Goal: Task Accomplishment & Management: Use online tool/utility

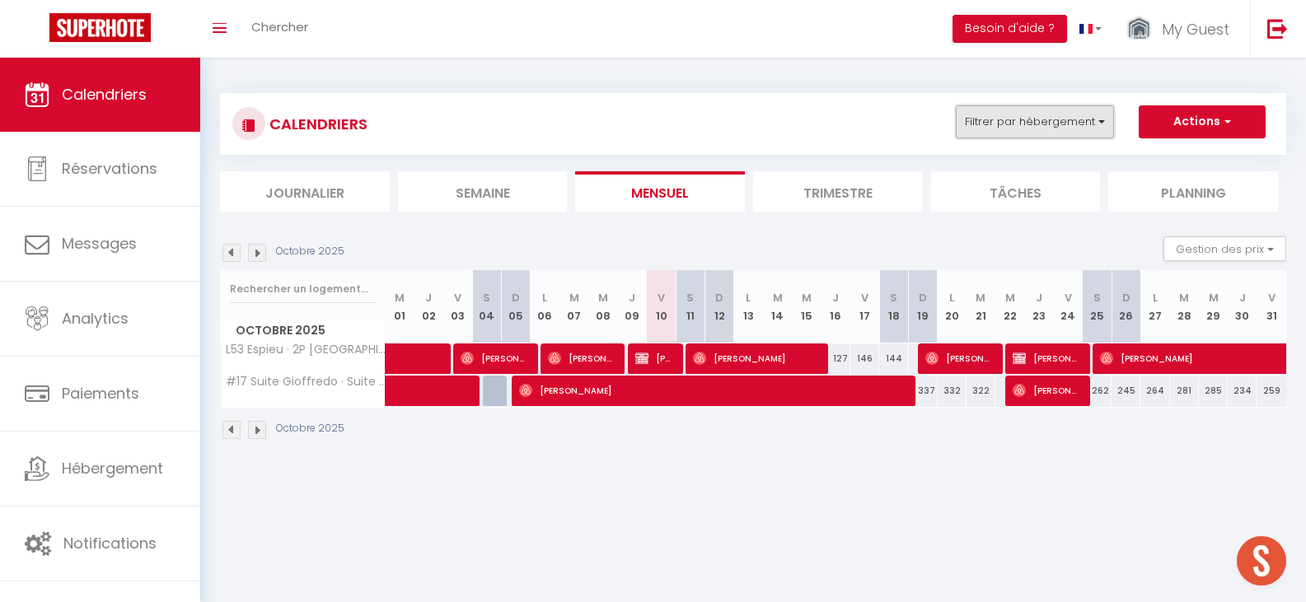
click at [1004, 129] on button "Filtrer par hébergement" at bounding box center [1035, 121] width 158 height 33
click at [988, 162] on input "text" at bounding box center [1070, 163] width 247 height 30
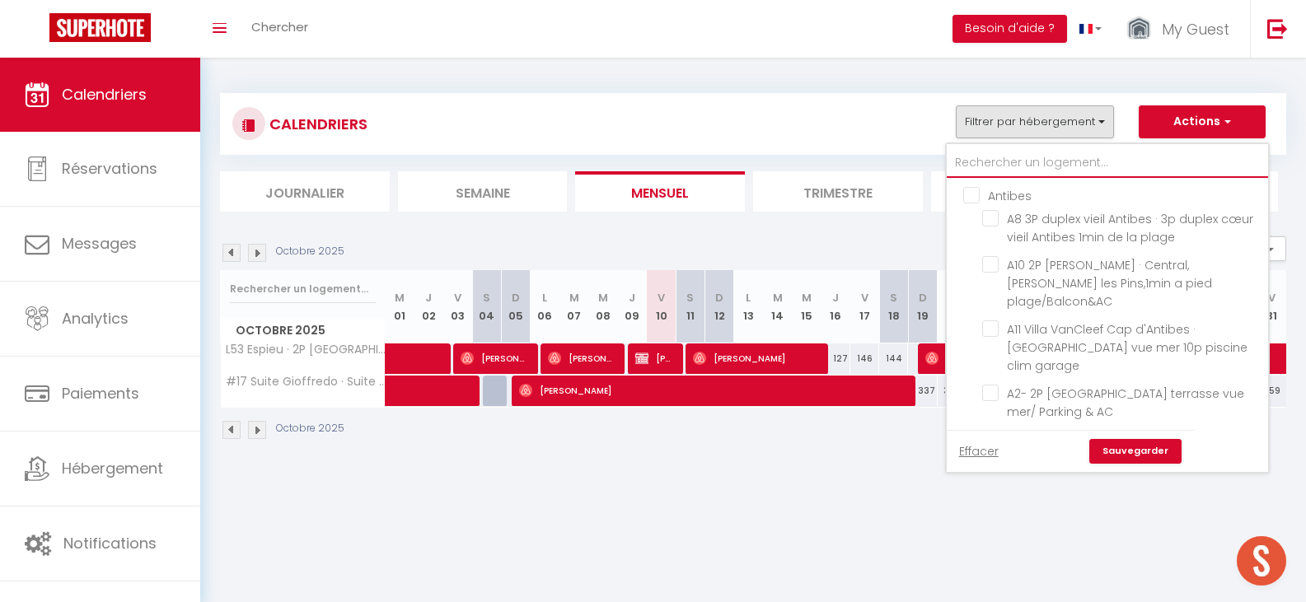
type input "s"
checkbox input "false"
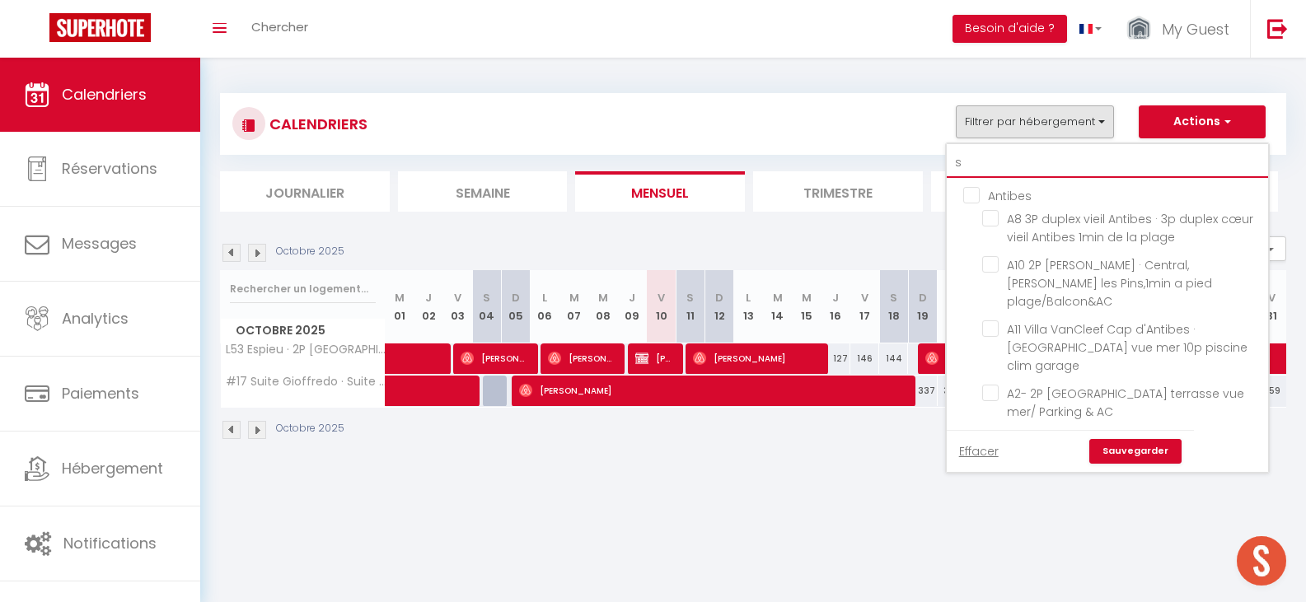
checkbox input "false"
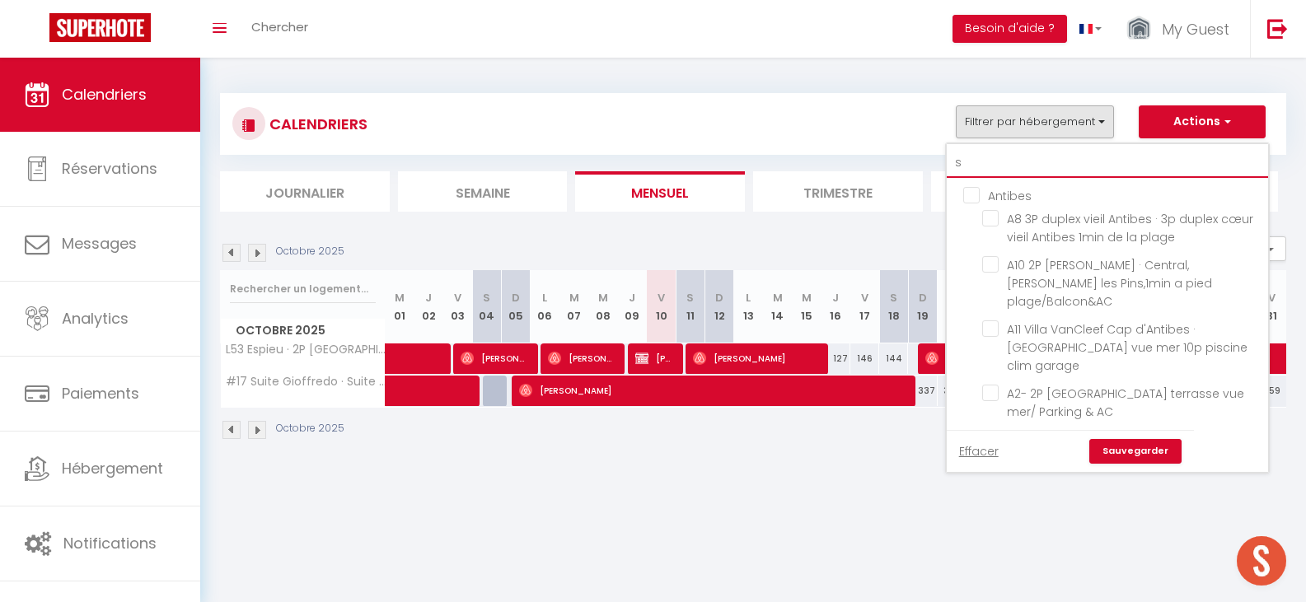
checkbox input "false"
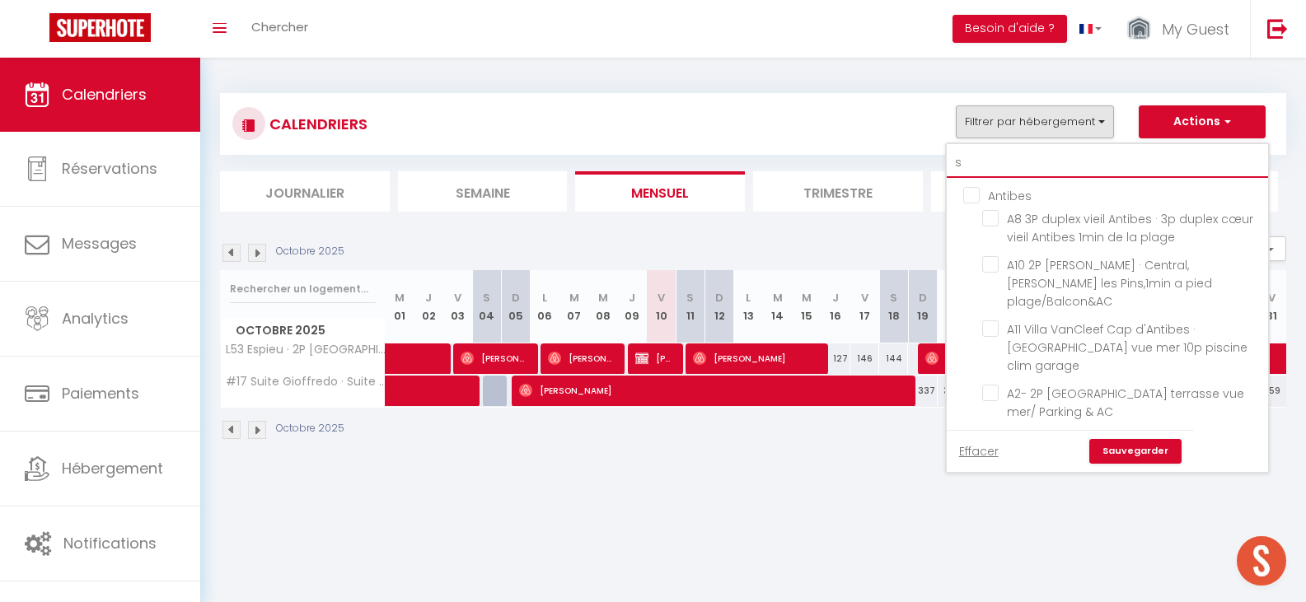
checkbox input "false"
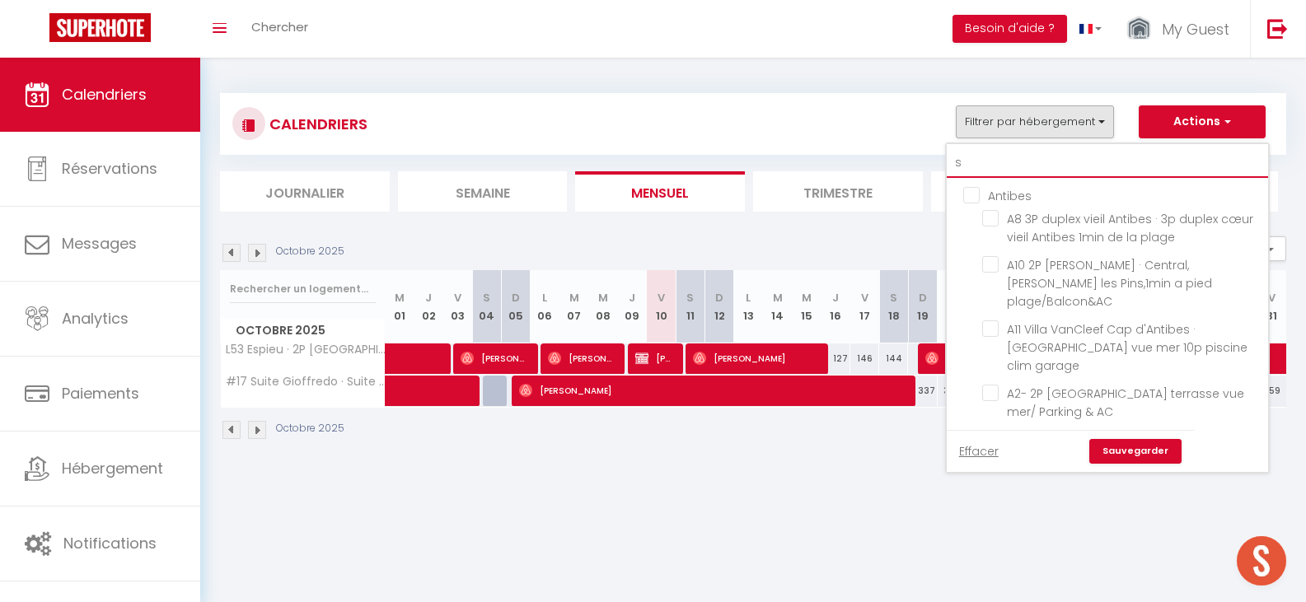
checkbox input "false"
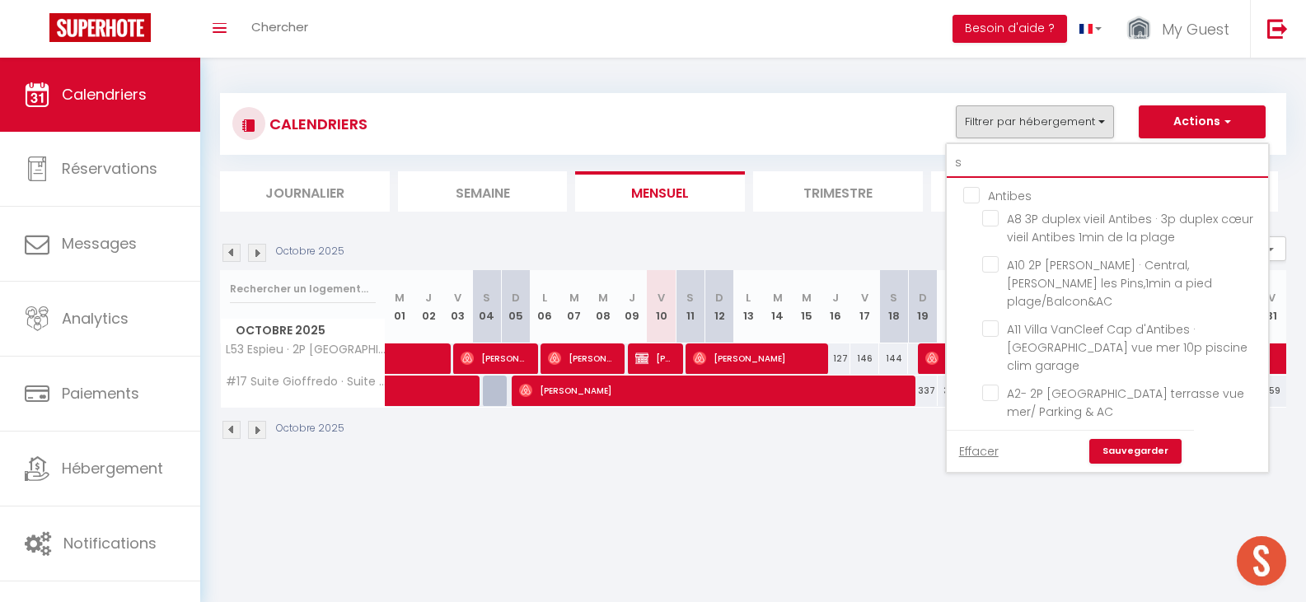
checkbox input "false"
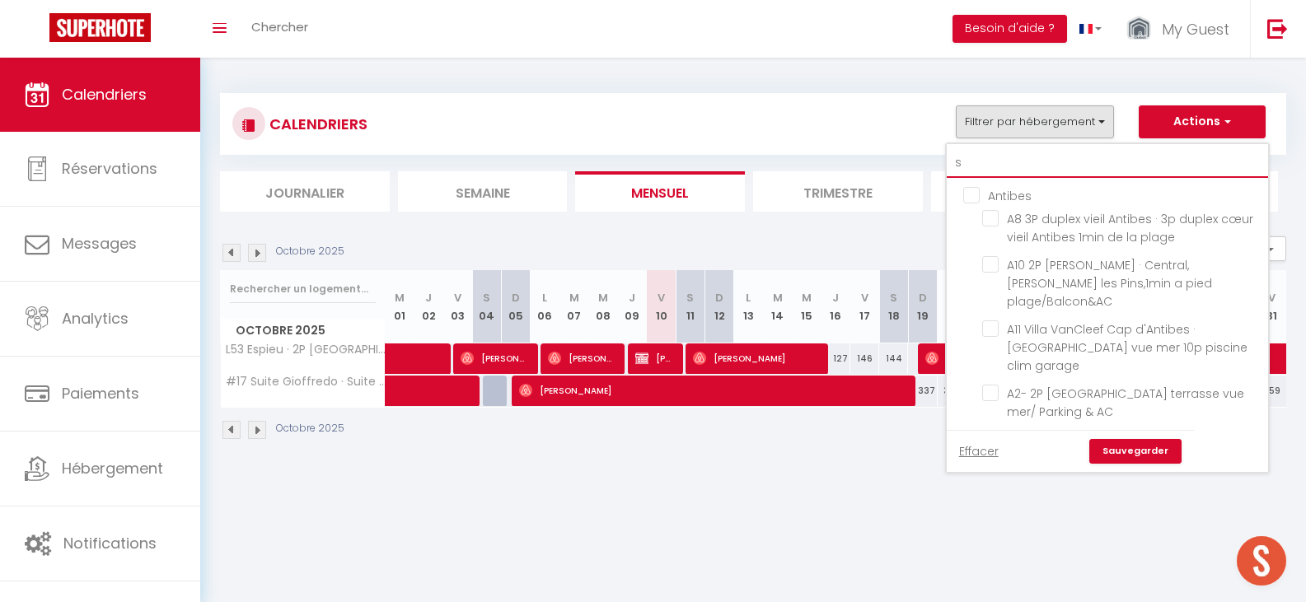
checkbox input "false"
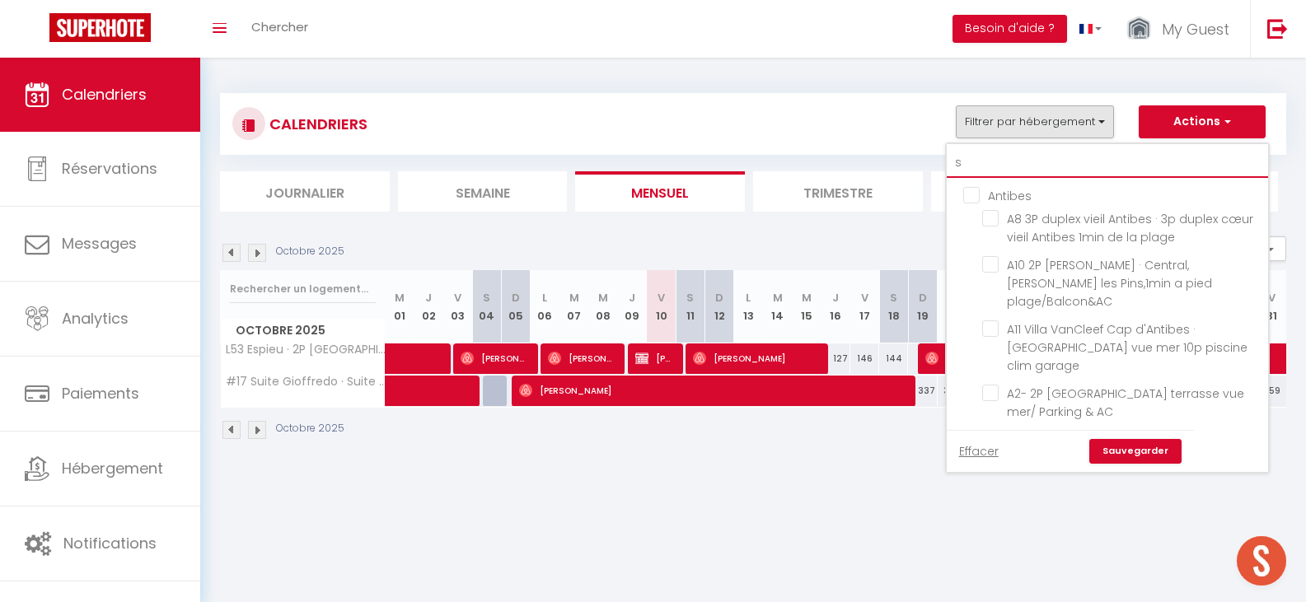
checkbox input "false"
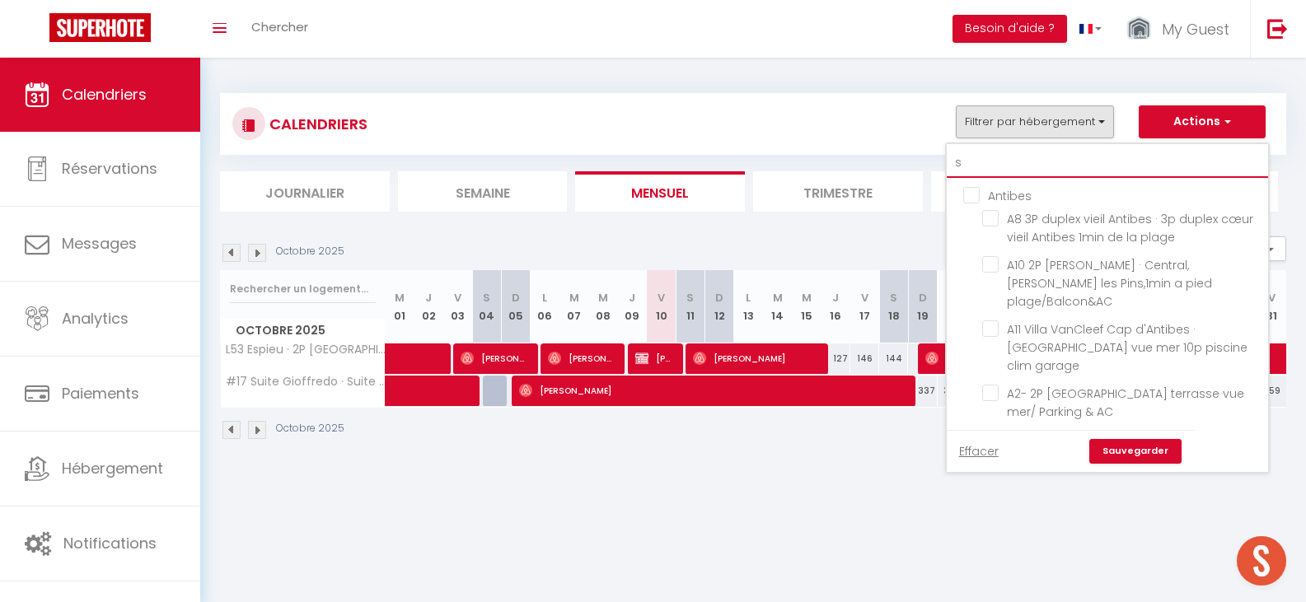
checkbox input "false"
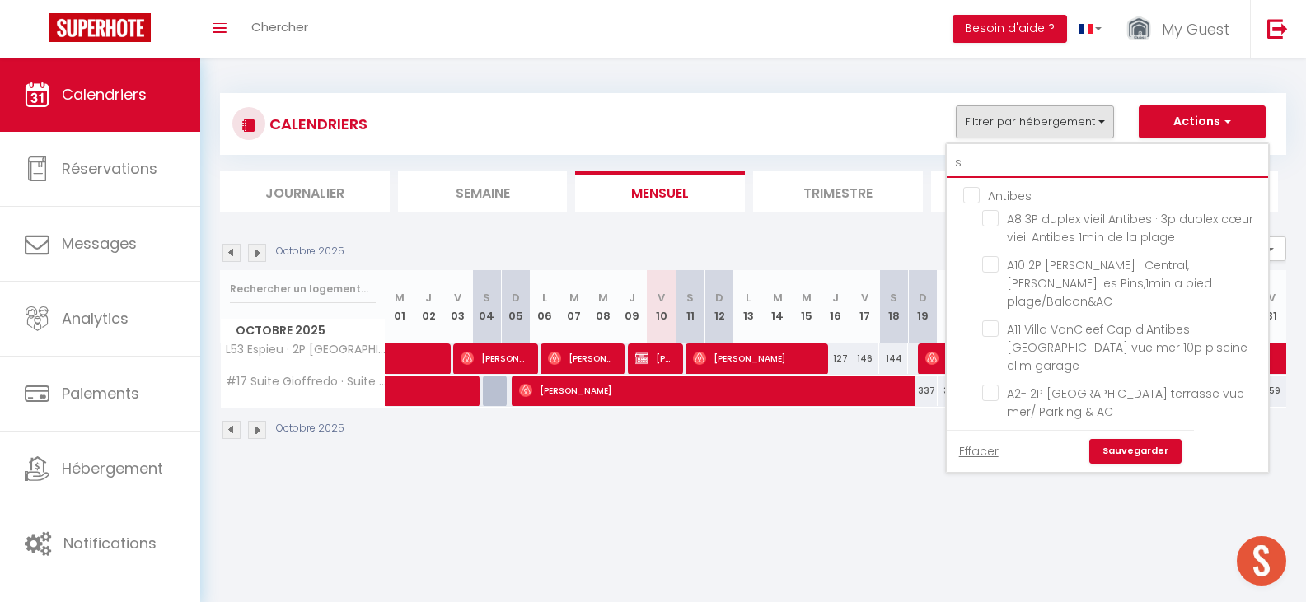
checkbox input "false"
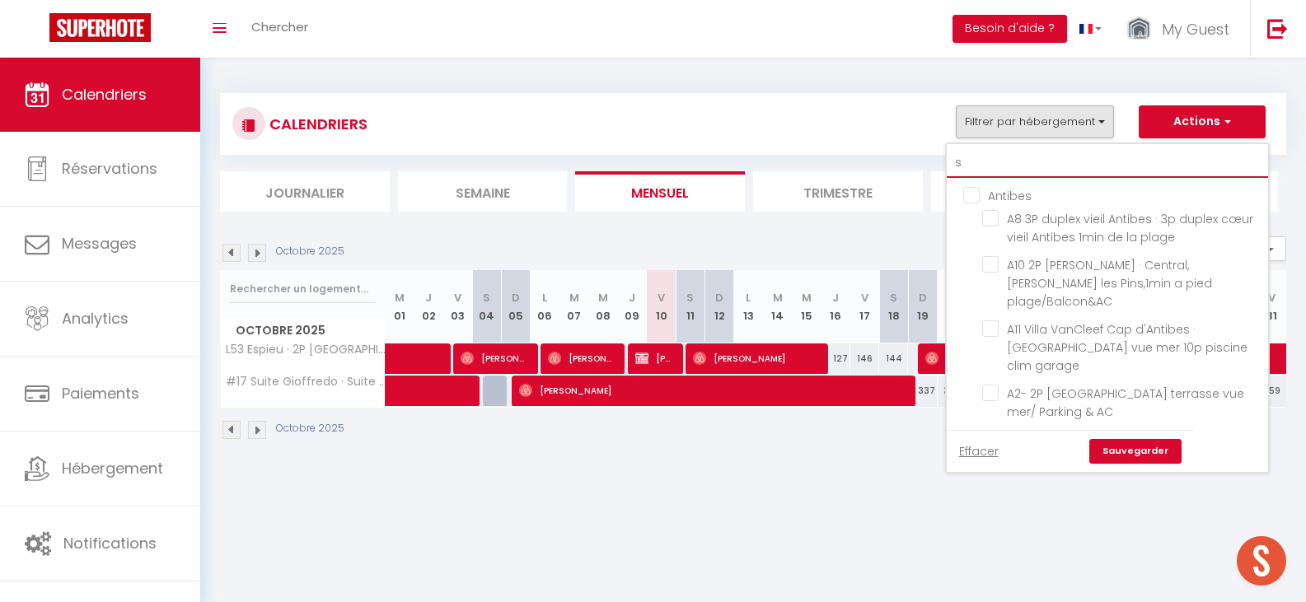
checkbox input "false"
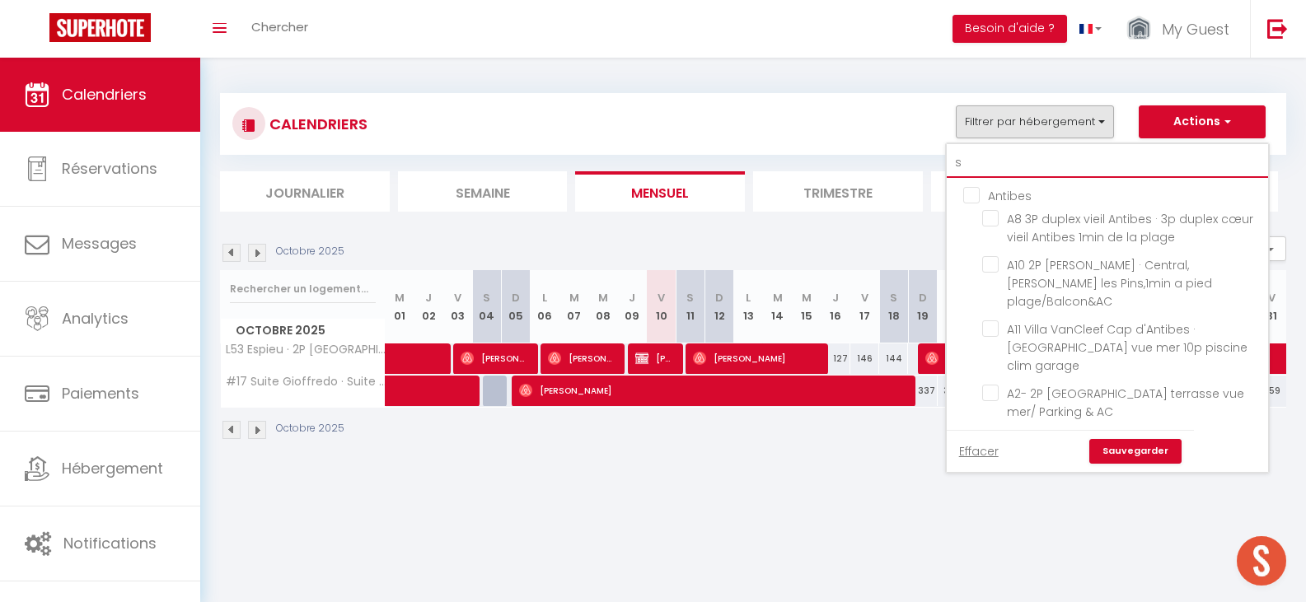
checkbox input "false"
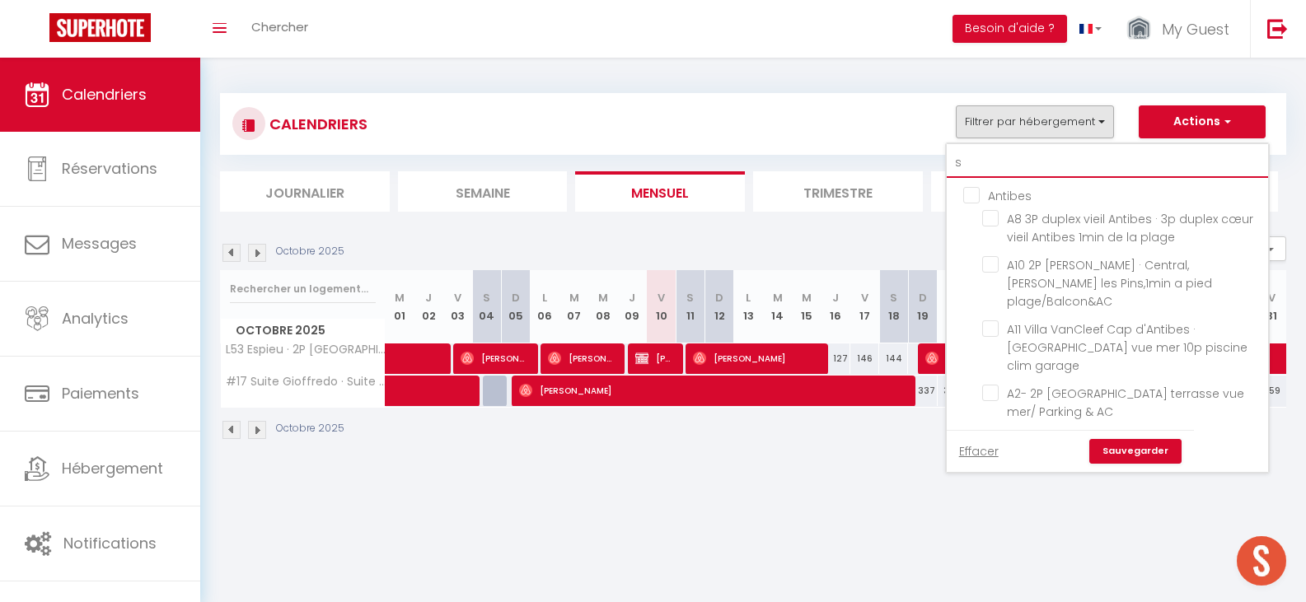
checkbox input "false"
checkbox input "true"
checkbox input "false"
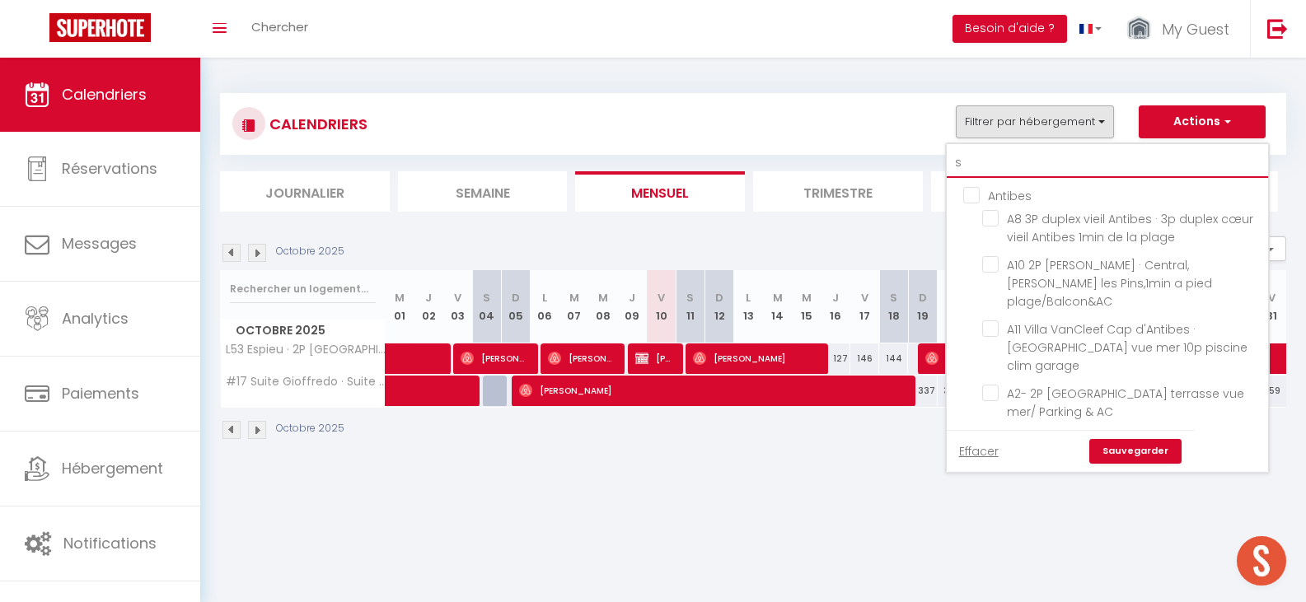
checkbox input "false"
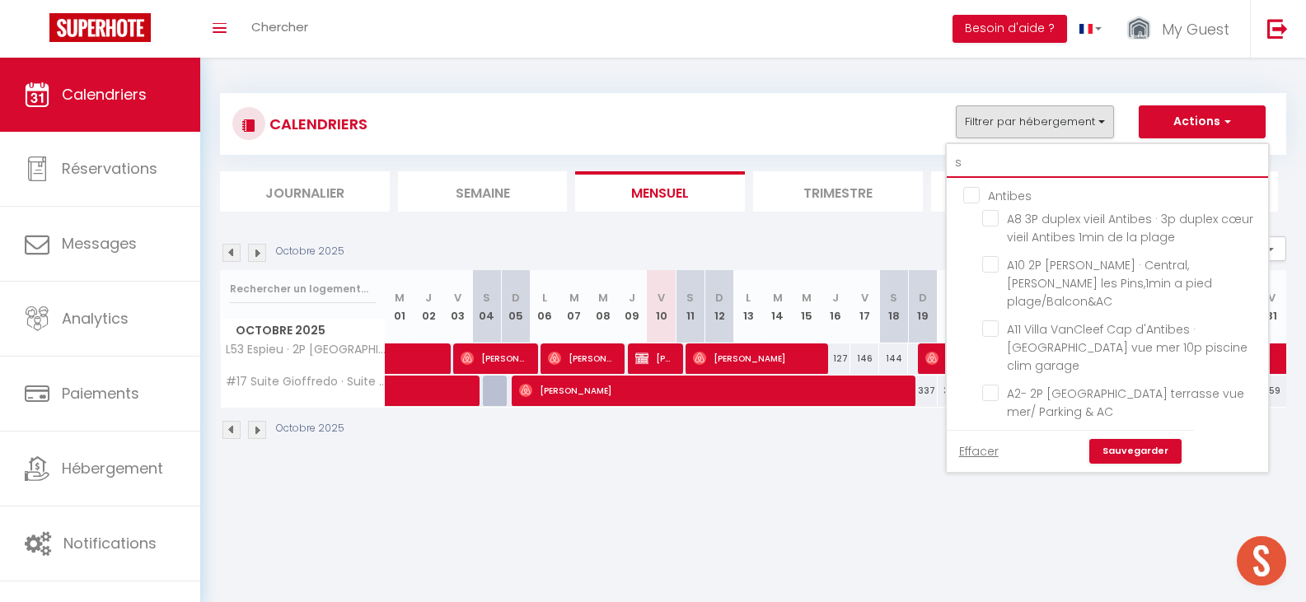
checkbox input "false"
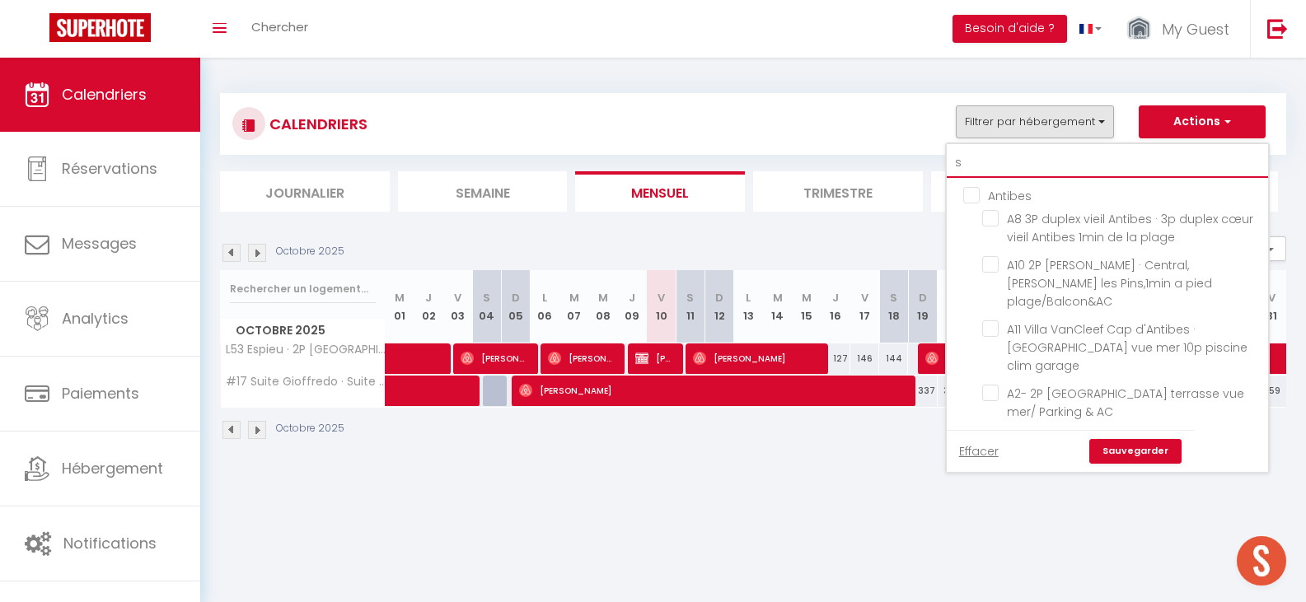
checkbox input "false"
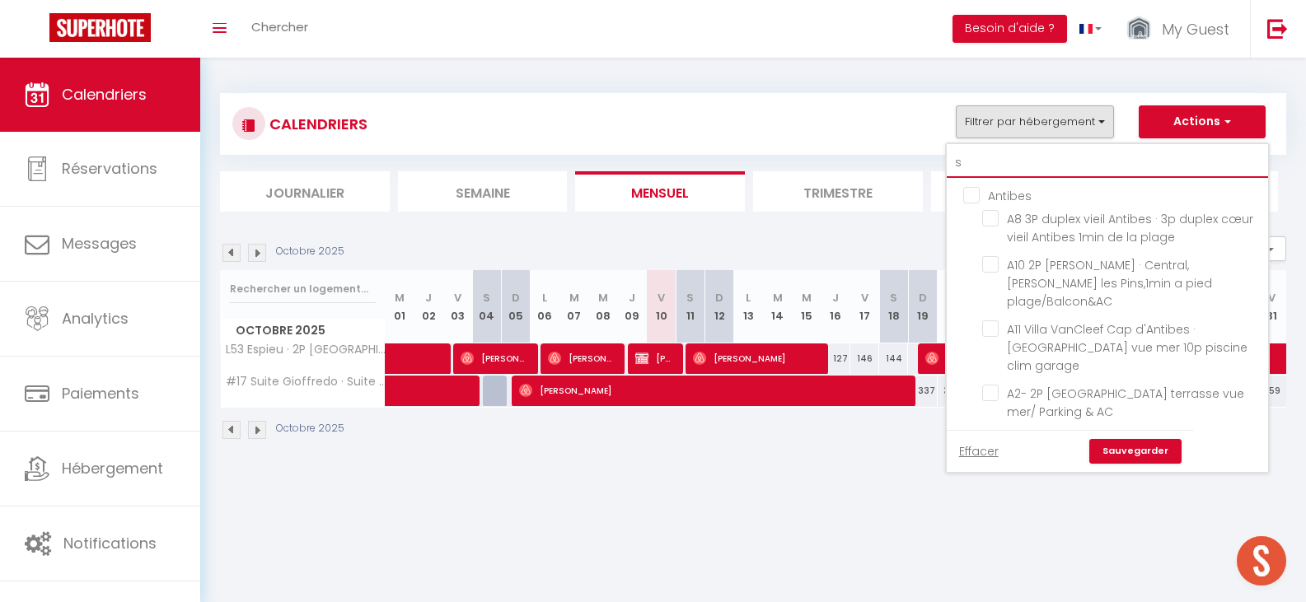
checkbox input "false"
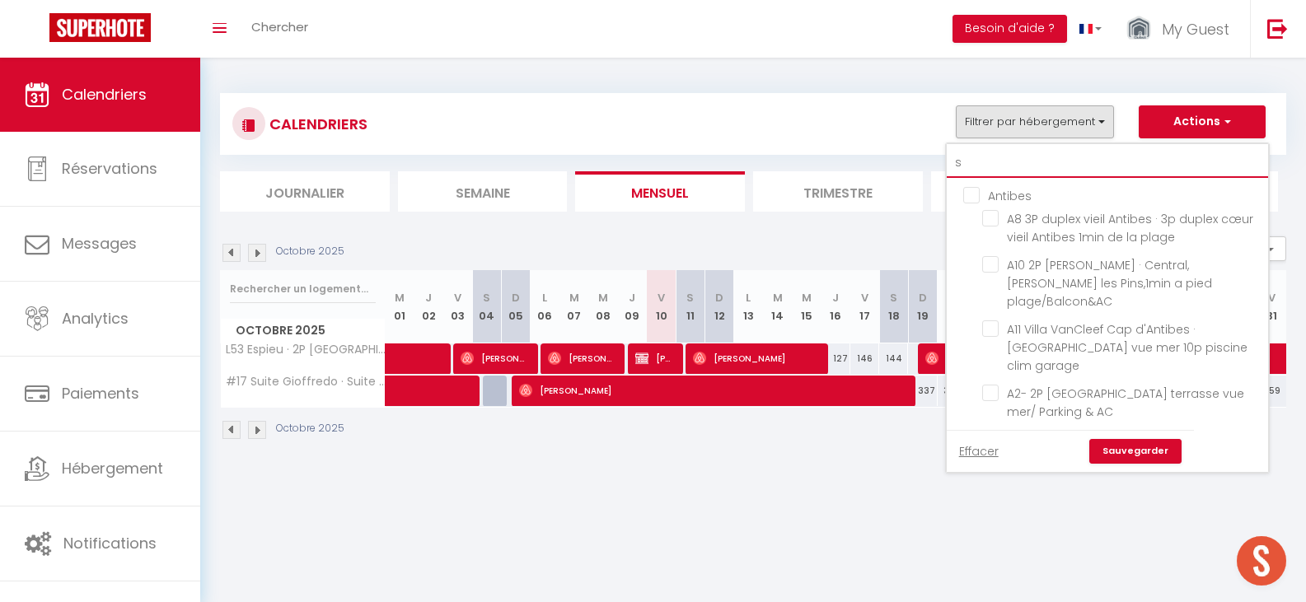
checkbox input "false"
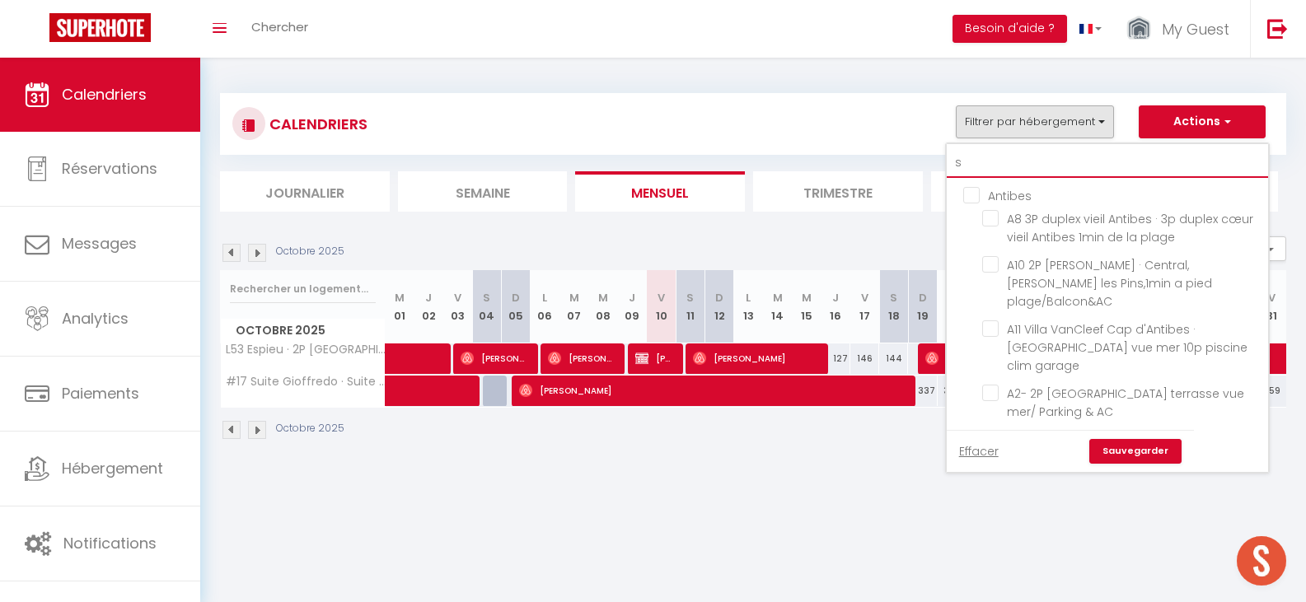
checkbox input "false"
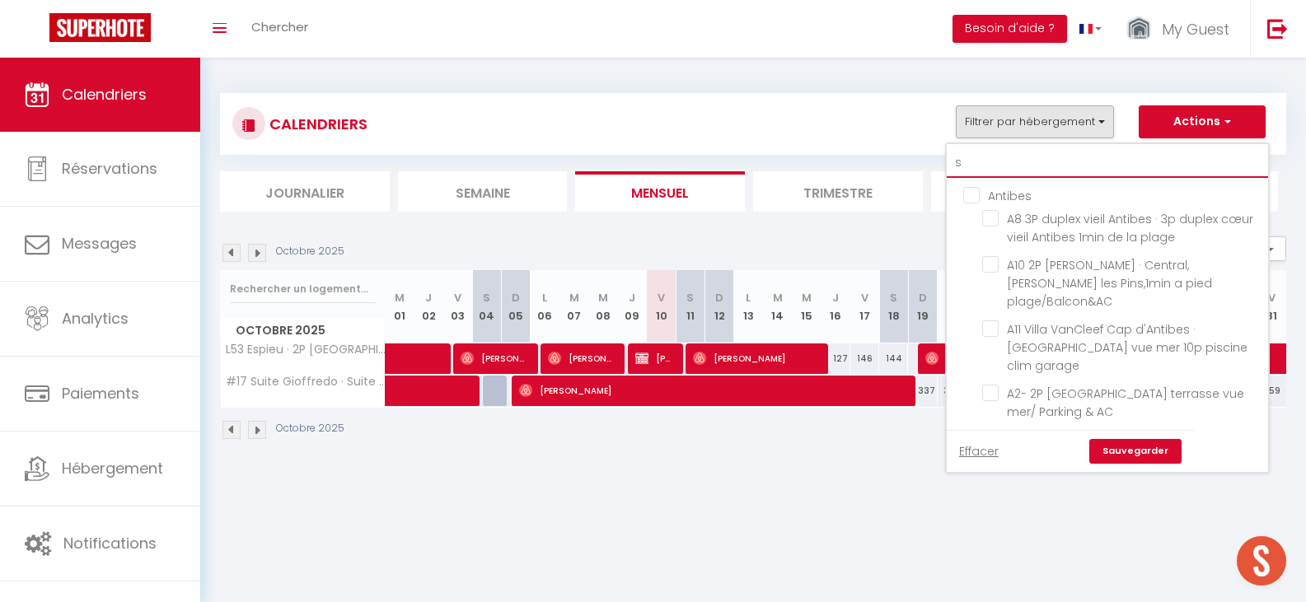
checkbox input "false"
checkbox input "true"
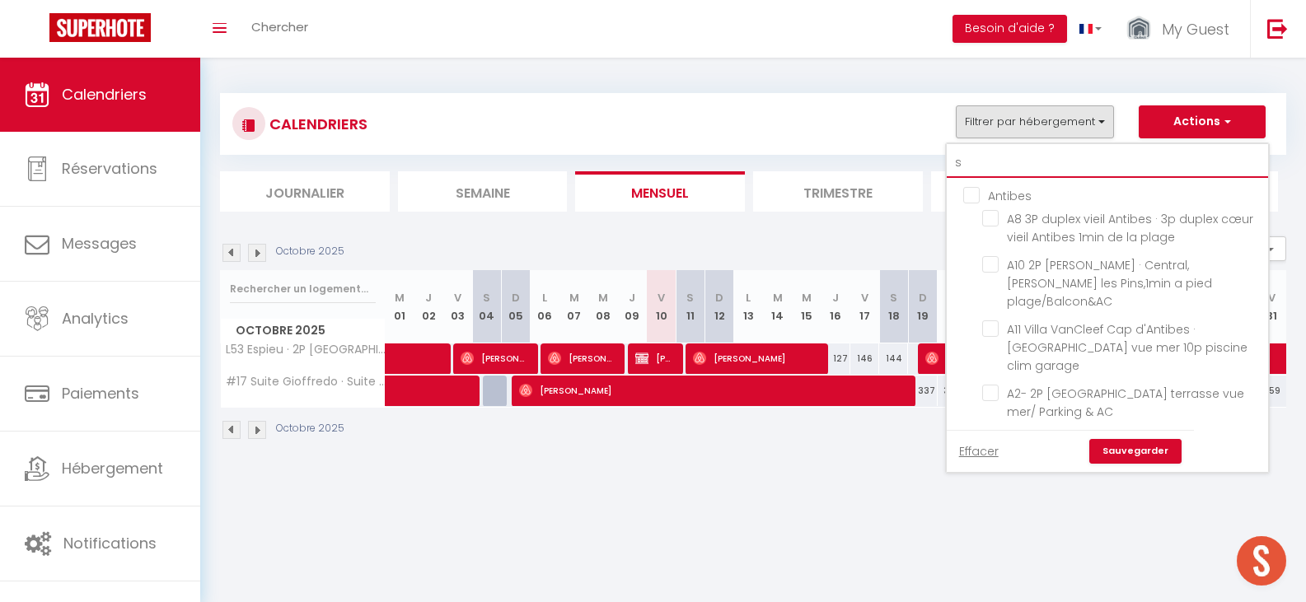
checkbox input "false"
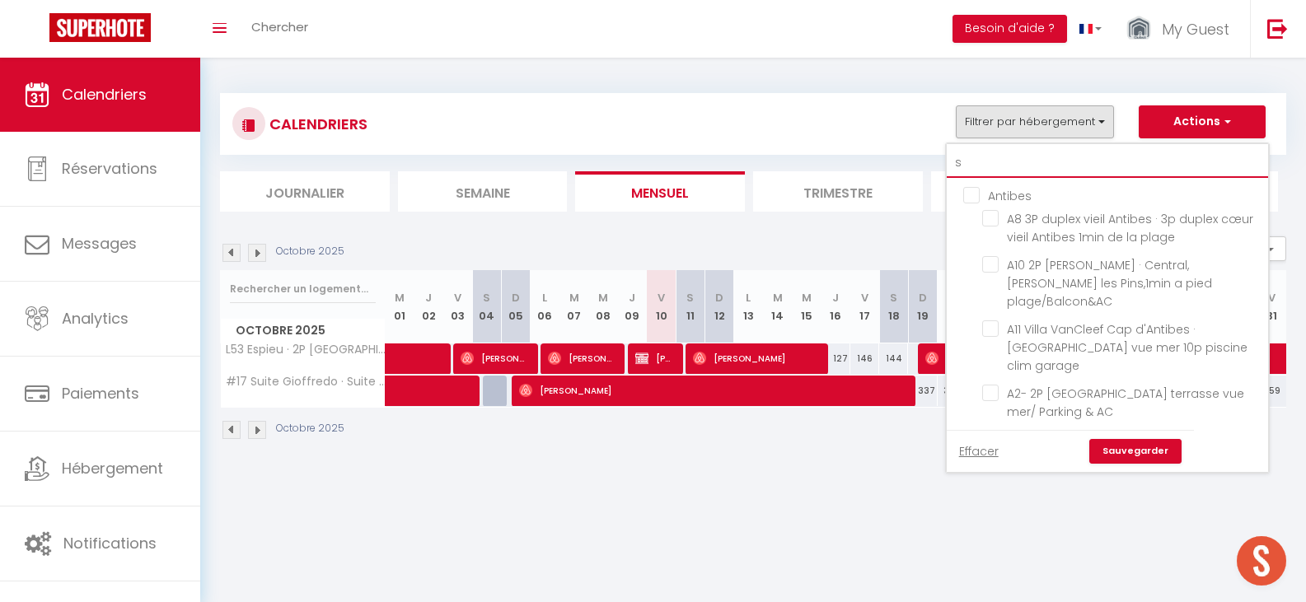
checkbox input "false"
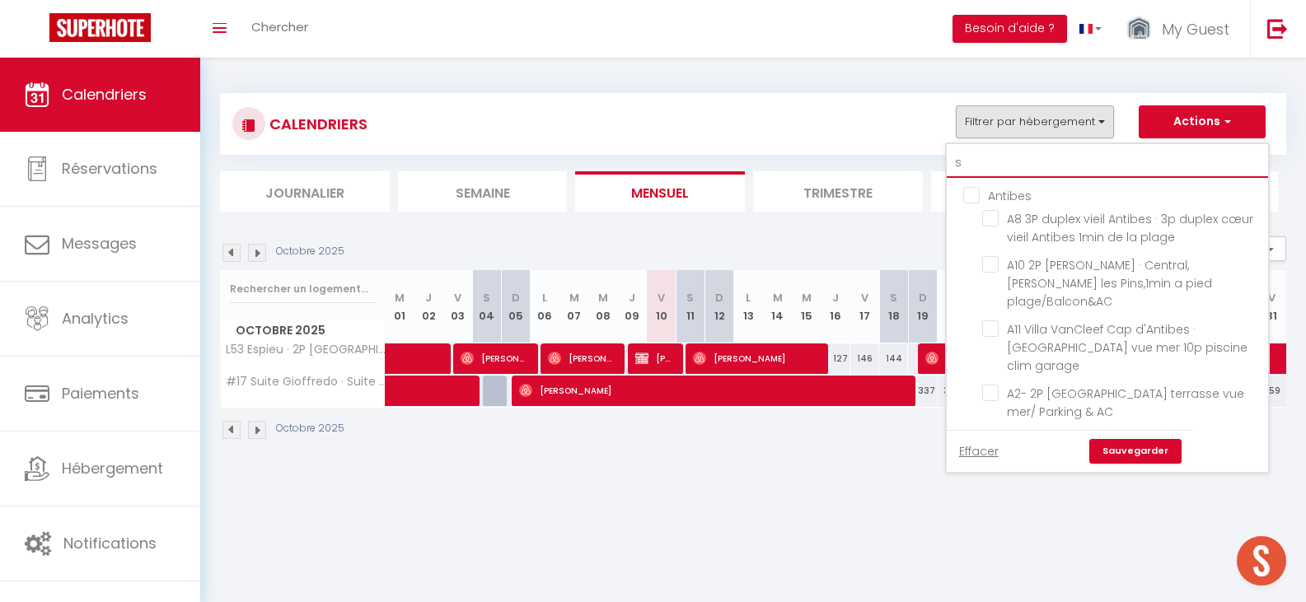
checkbox input "false"
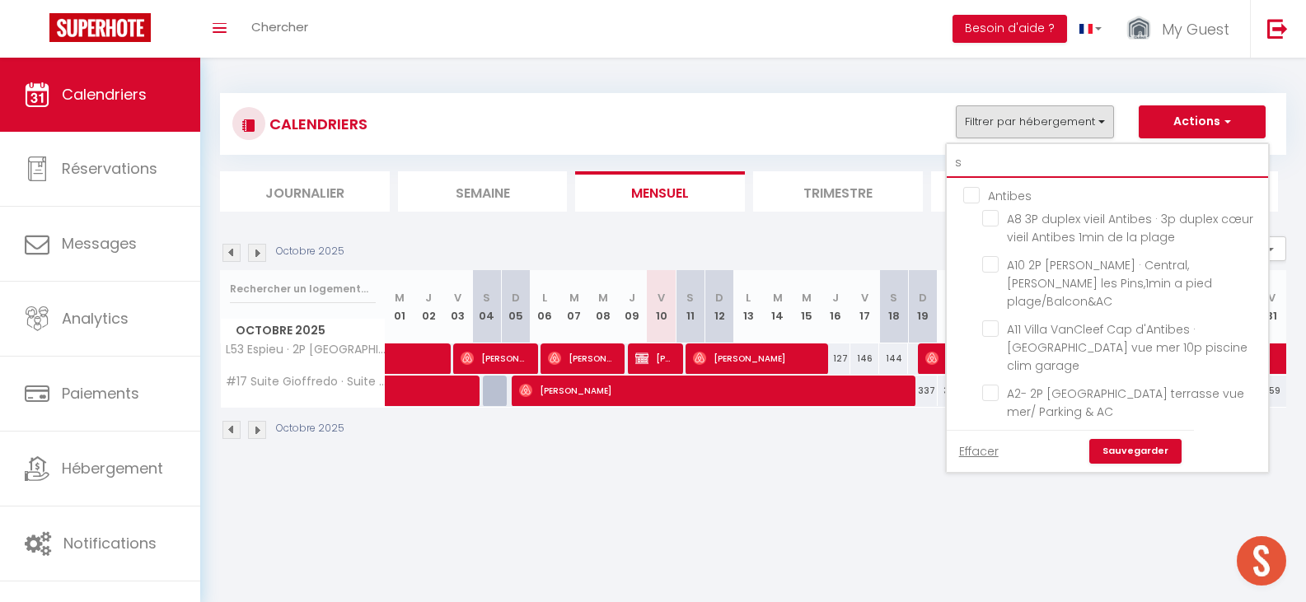
checkbox input "false"
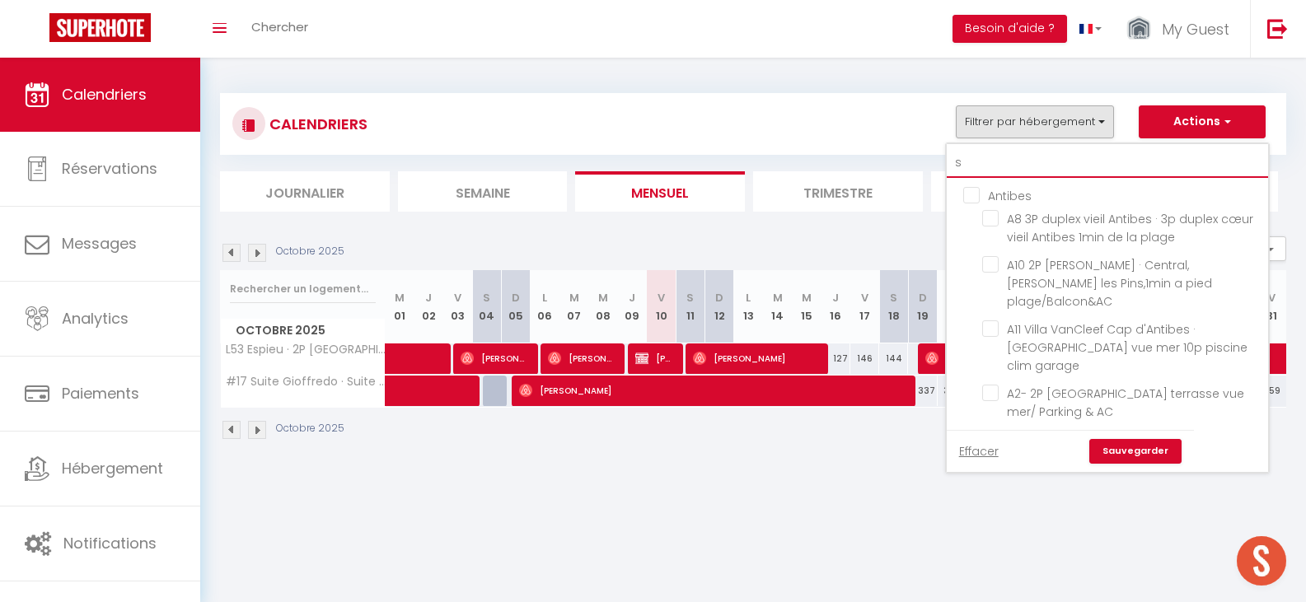
checkbox input "false"
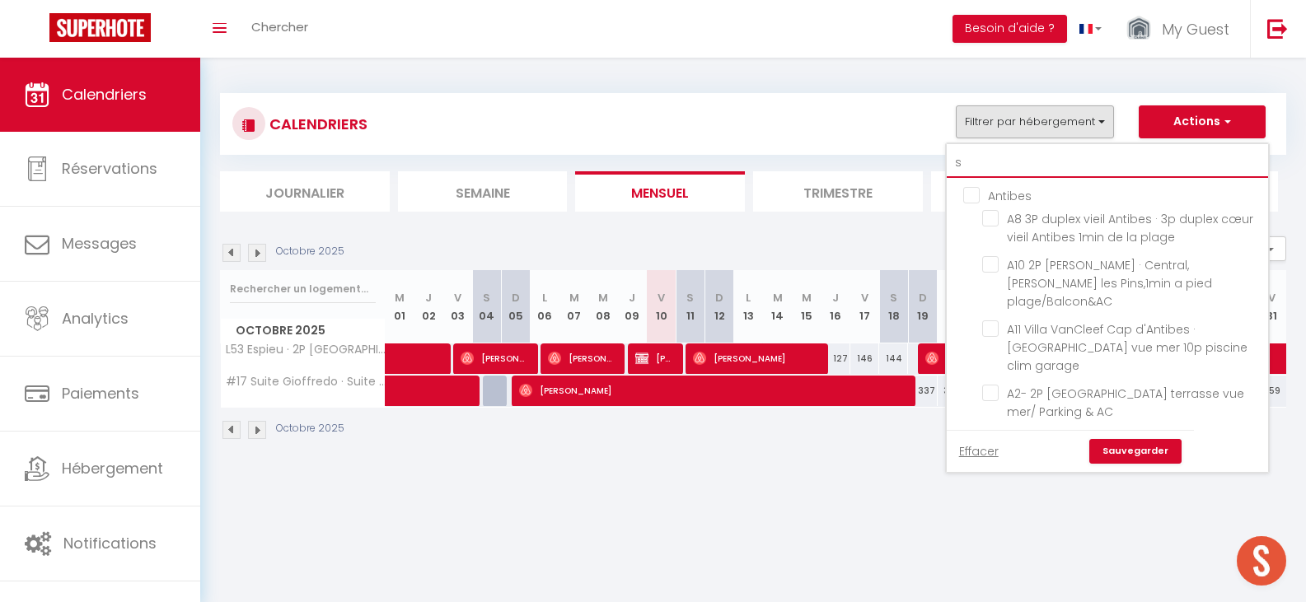
checkbox input "false"
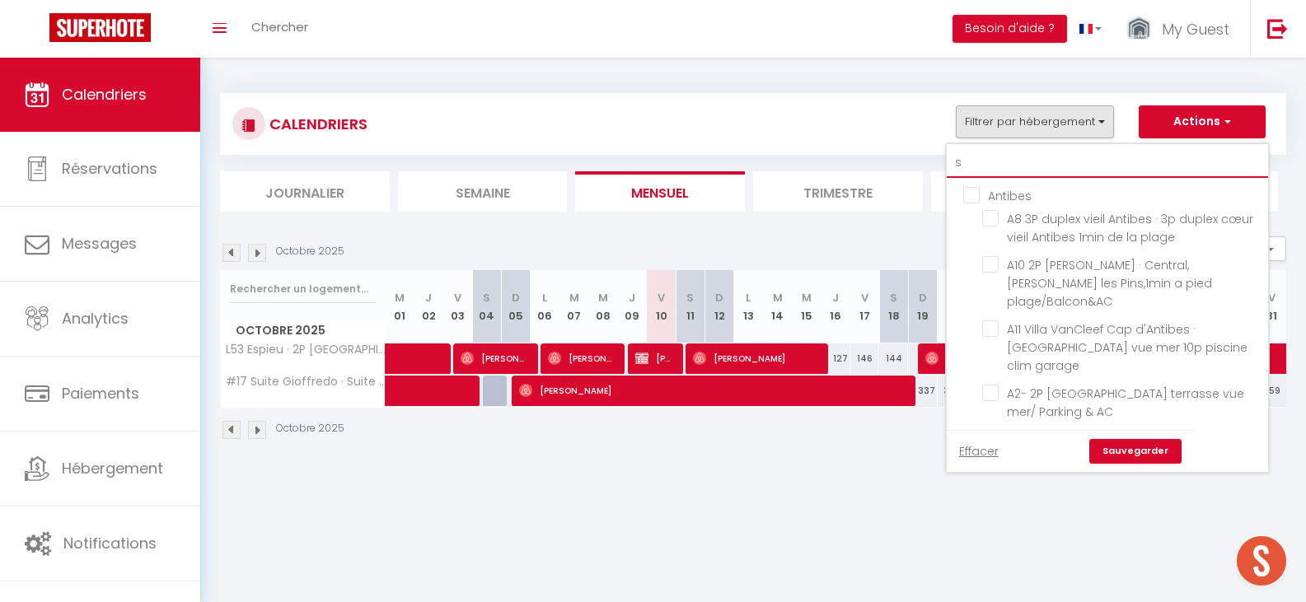
checkbox input "false"
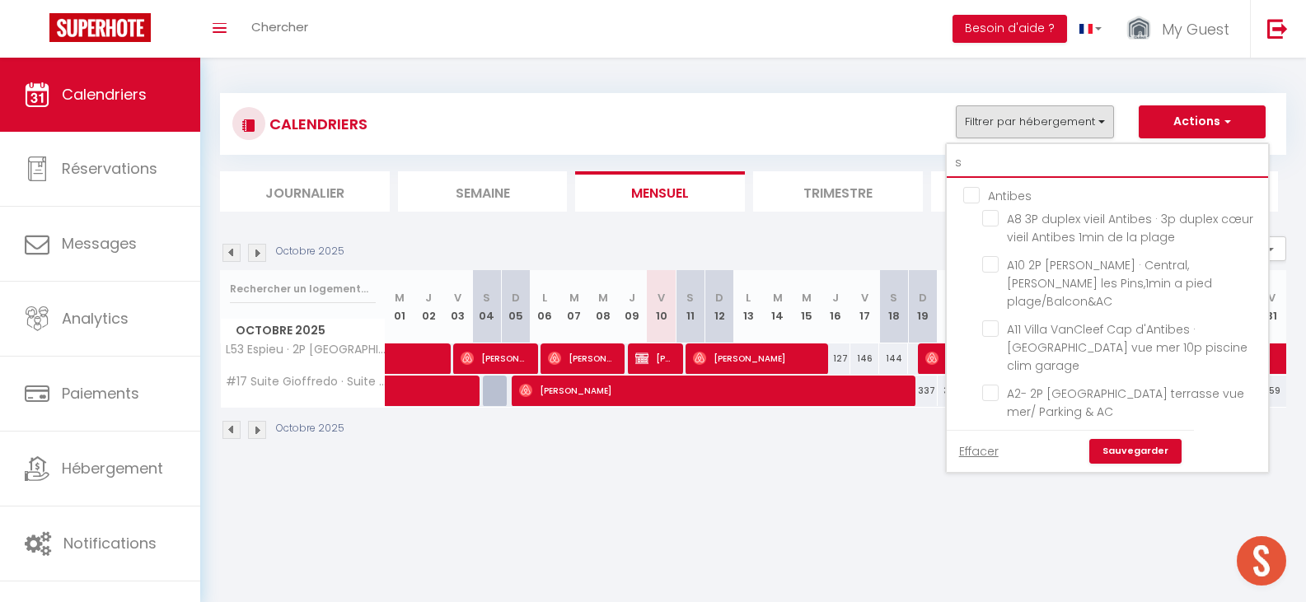
checkbox input "false"
type input "s3"
checkbox input "false"
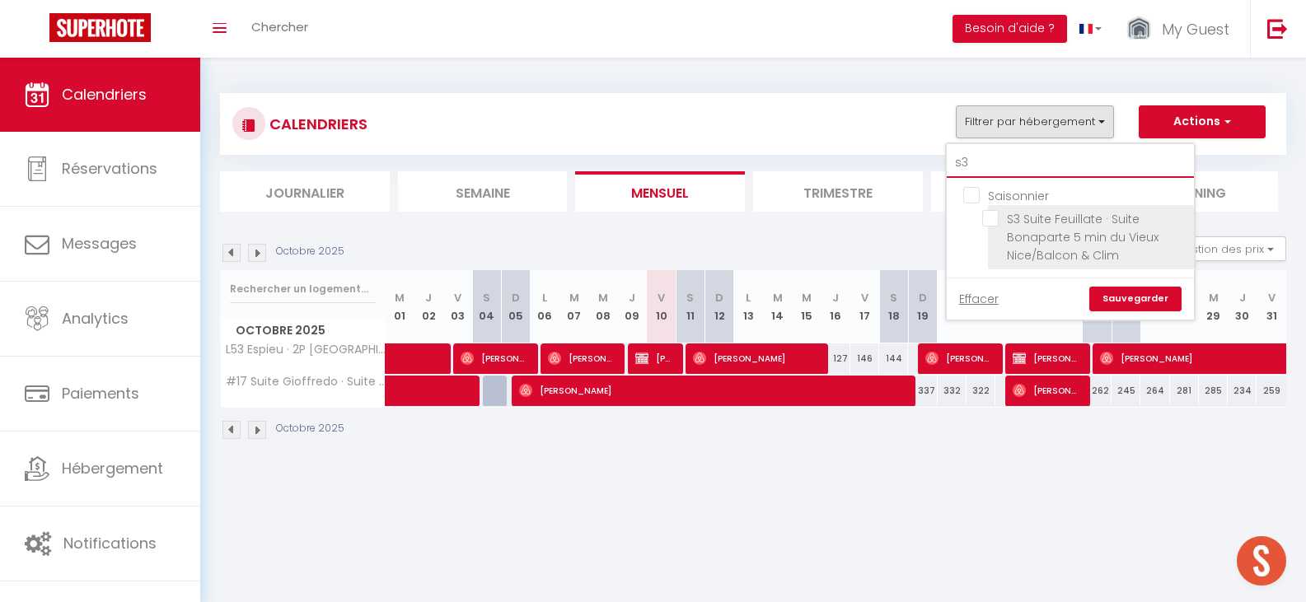
type input "s3"
click at [991, 226] on li "S3 Suite Feuillate · Suite Bonaparte 5 min du Vieux Nice/Balcon & Clim" at bounding box center [1091, 237] width 206 height 64
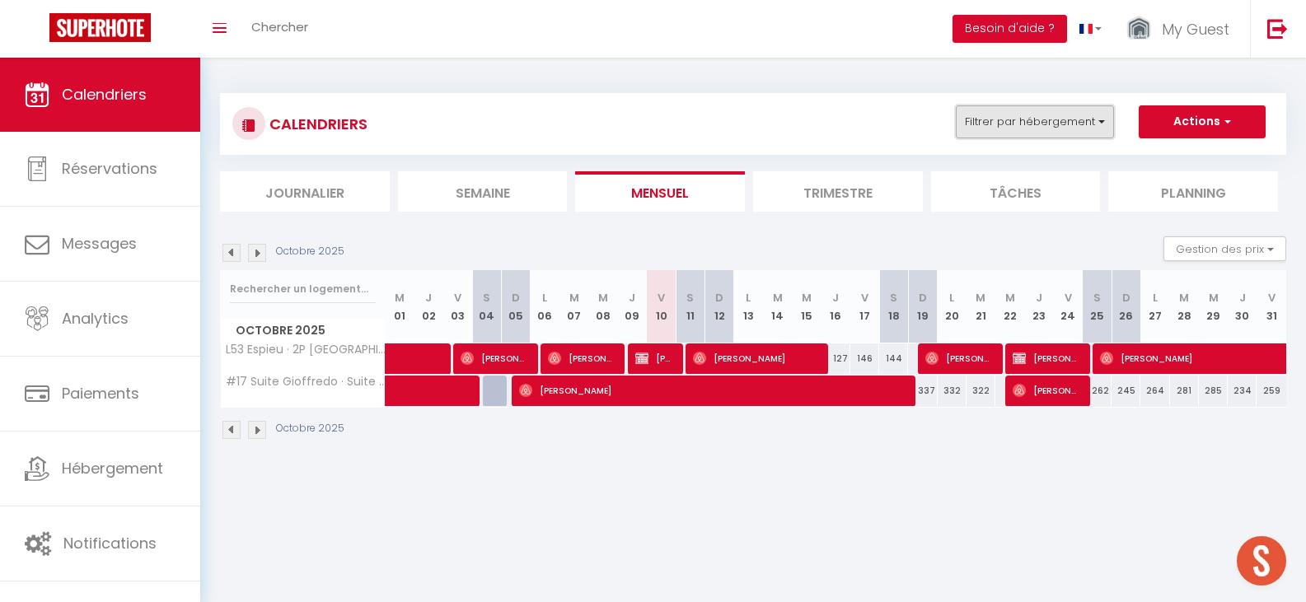
click at [1039, 121] on button "Filtrer par hébergement" at bounding box center [1035, 121] width 158 height 33
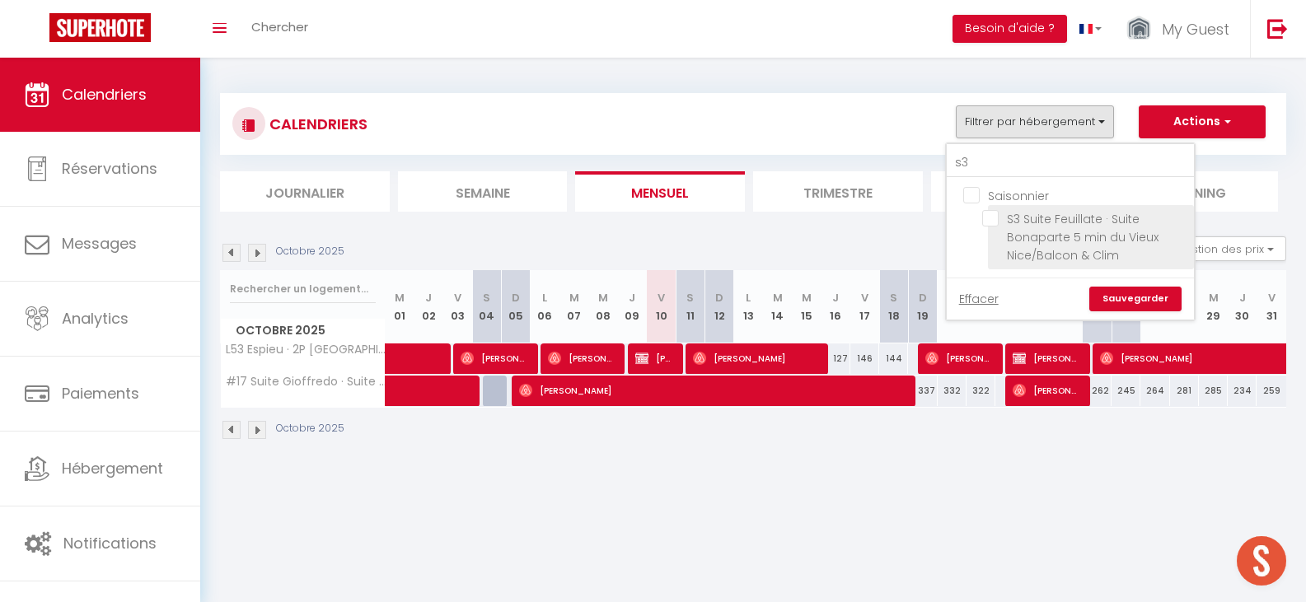
drag, startPoint x: 993, startPoint y: 218, endPoint x: 1077, endPoint y: 266, distance: 96.7
click at [994, 219] on input "S3 Suite Feuillate · Suite Bonaparte 5 min du Vieux Nice/Balcon & Clim" at bounding box center [1085, 218] width 206 height 16
checkbox input "true"
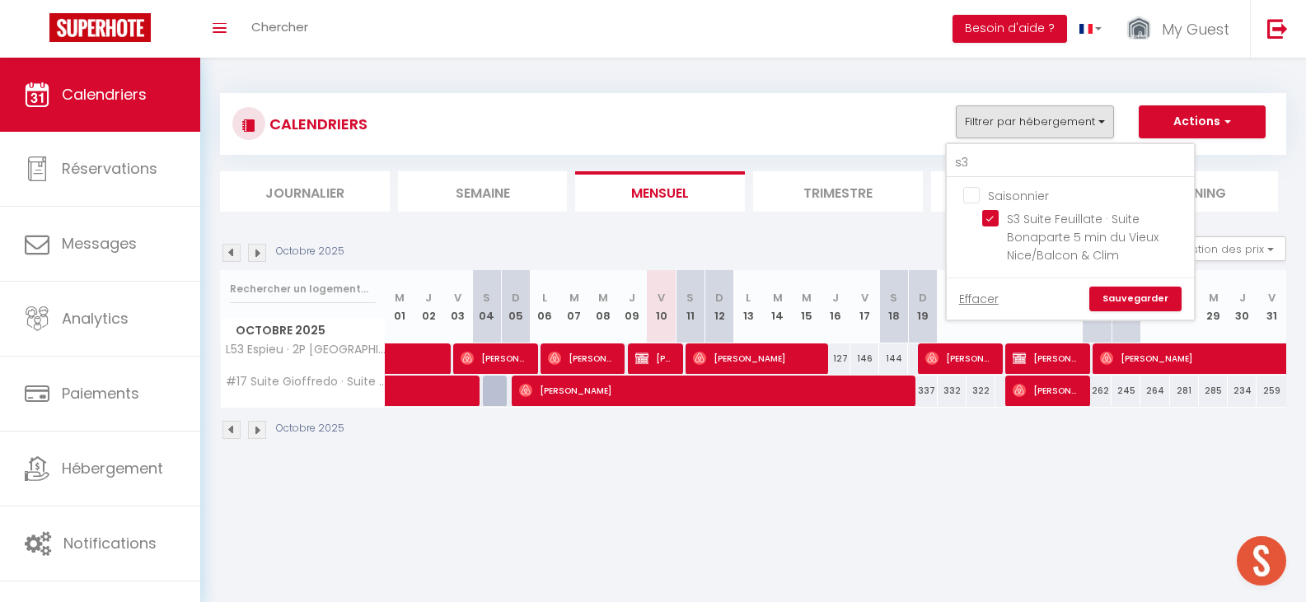
click at [1117, 290] on link "Sauvegarder" at bounding box center [1135, 299] width 92 height 25
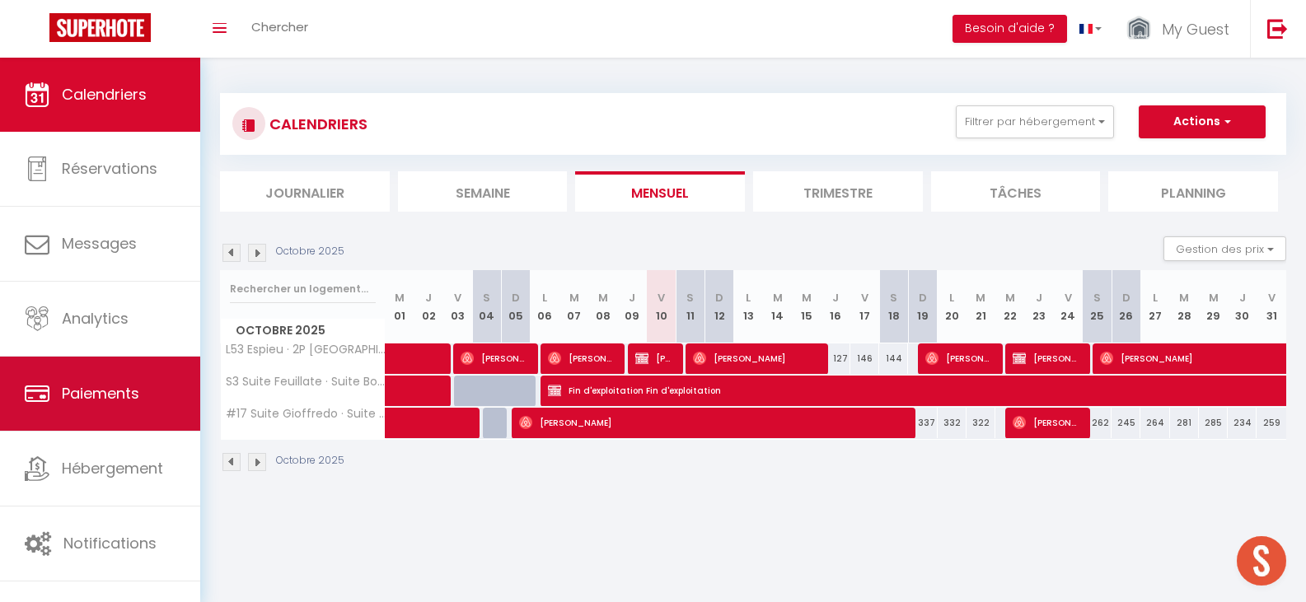
scroll to position [58, 0]
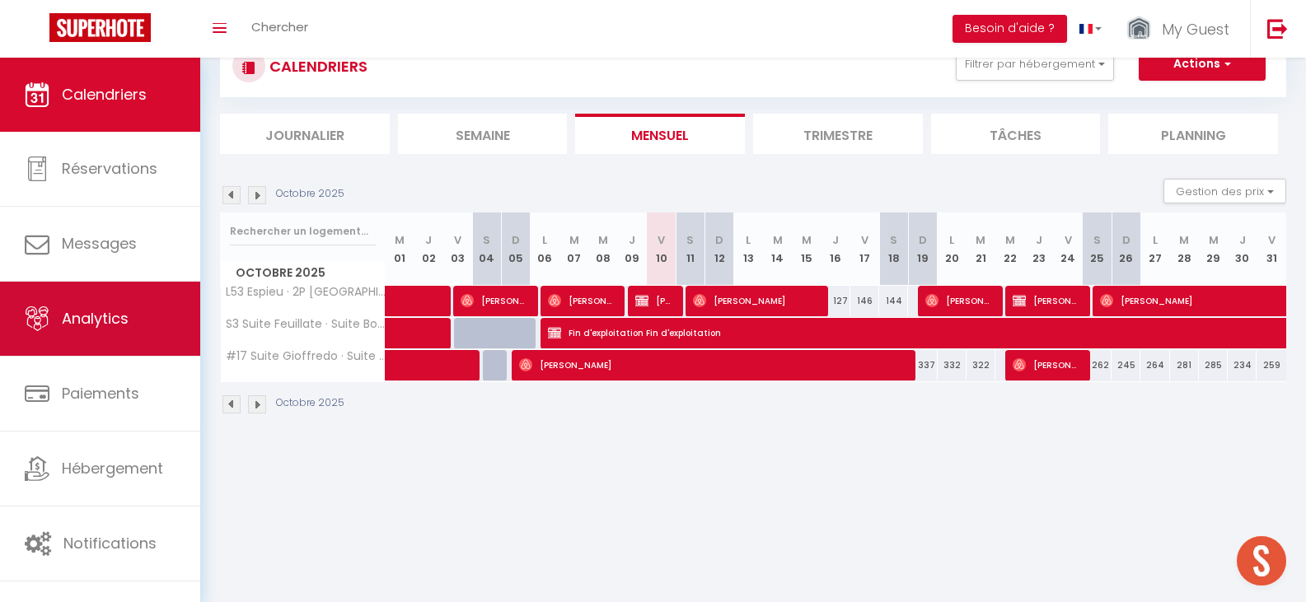
click at [130, 322] on link "Analytics" at bounding box center [100, 319] width 200 height 74
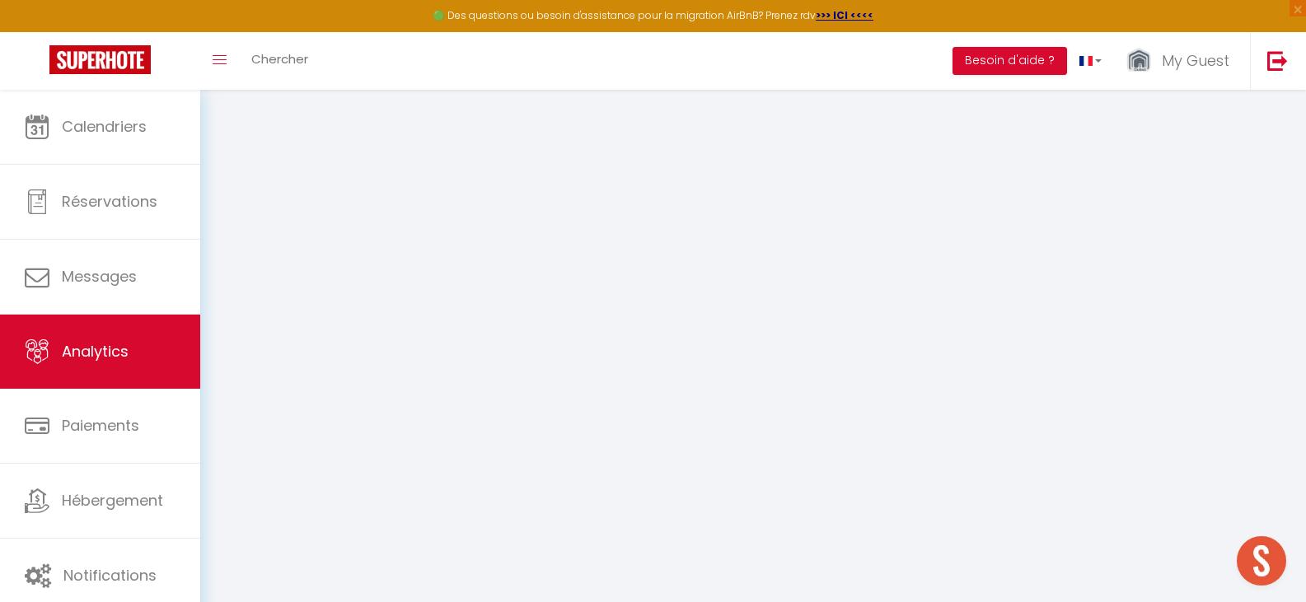
select select "2025"
select select "10"
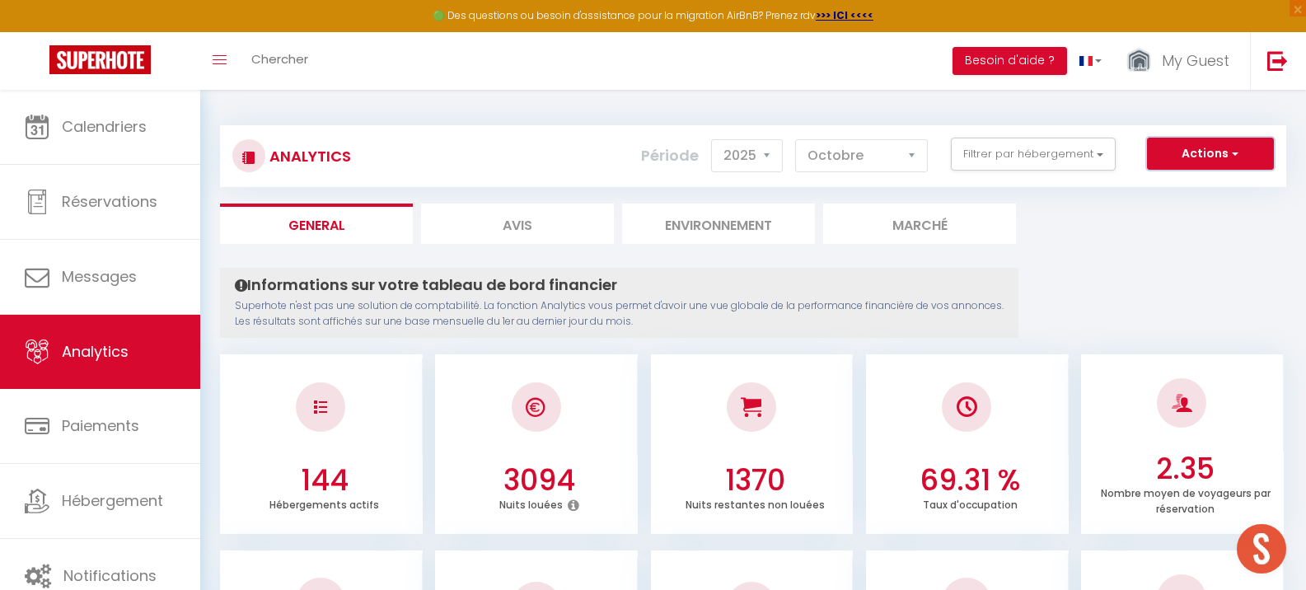
click at [1235, 161] on span "button" at bounding box center [1234, 153] width 10 height 16
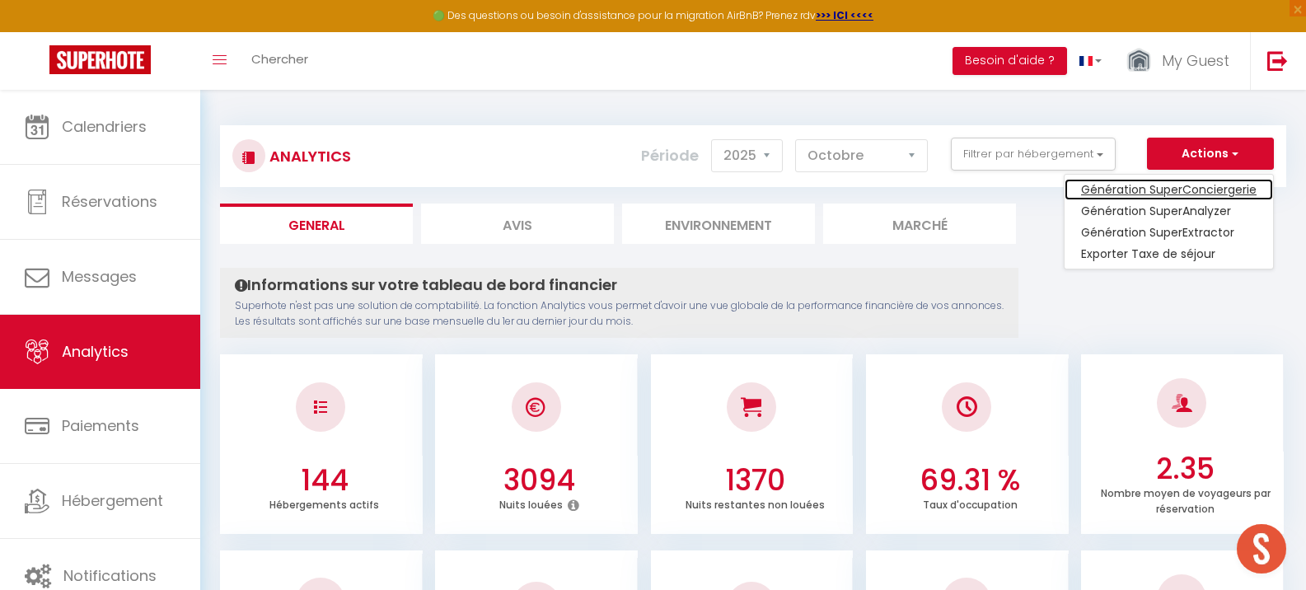
click at [1210, 183] on link "Génération SuperConciergerie" at bounding box center [1169, 189] width 208 height 21
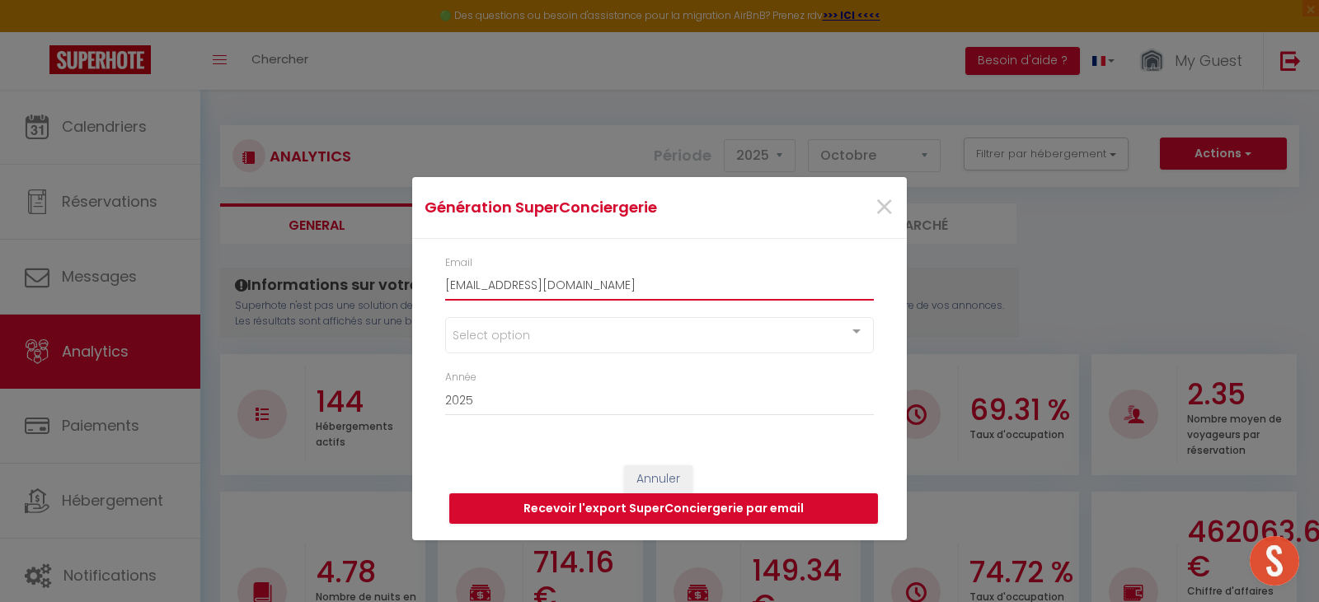
click at [464, 286] on input "[EMAIL_ADDRESS][DOMAIN_NAME]" at bounding box center [659, 285] width 429 height 30
drag, startPoint x: 520, startPoint y: 282, endPoint x: 565, endPoint y: 282, distance: 45.3
click at [565, 282] on input "[EMAIL_ADDRESS][DOMAIN_NAME]" at bounding box center [659, 285] width 429 height 30
type input "[EMAIL_ADDRESS][DOMAIN_NAME]"
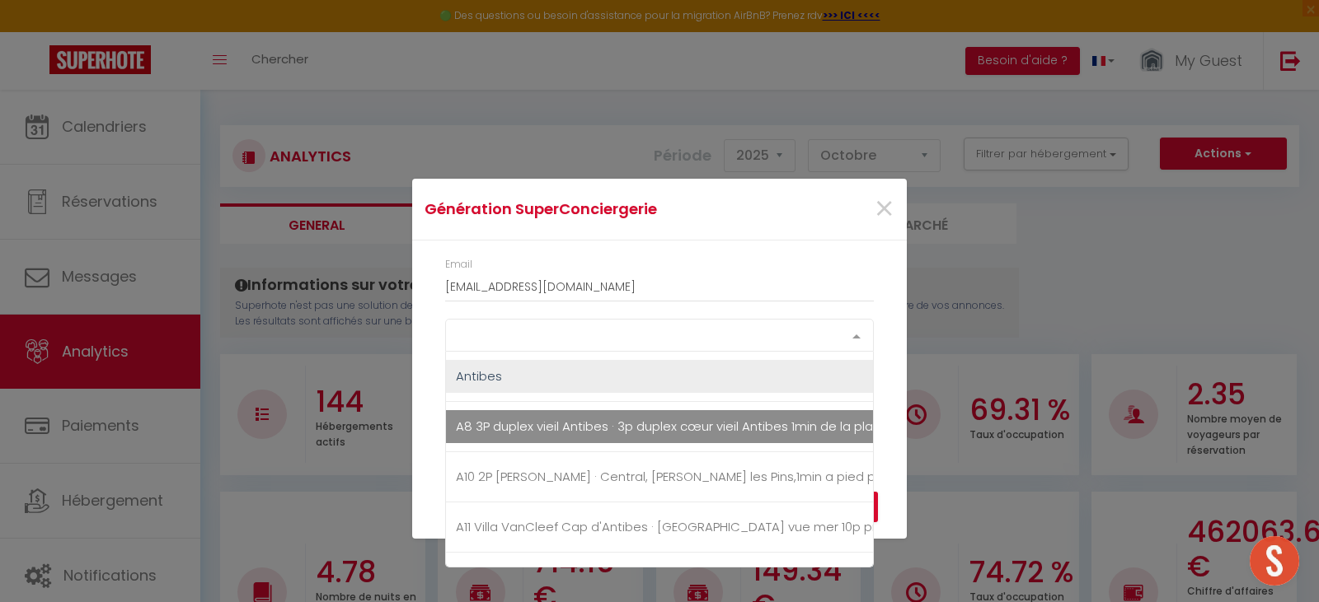
click at [530, 326] on div "Select option" at bounding box center [659, 335] width 429 height 33
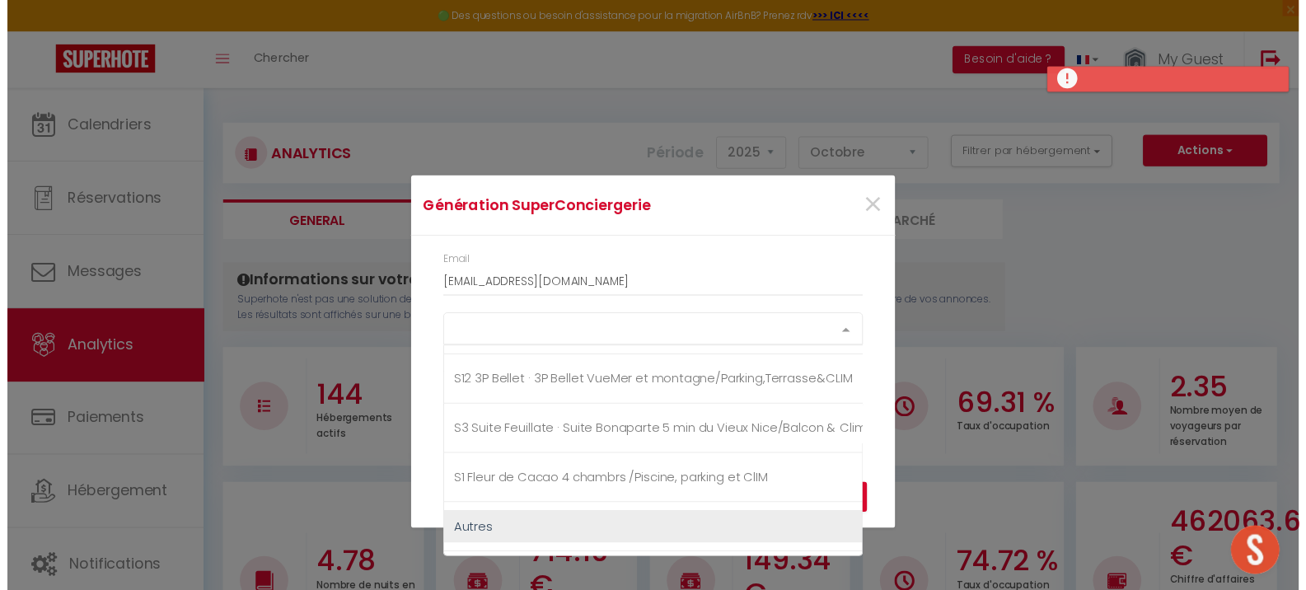
scroll to position [7437, 0]
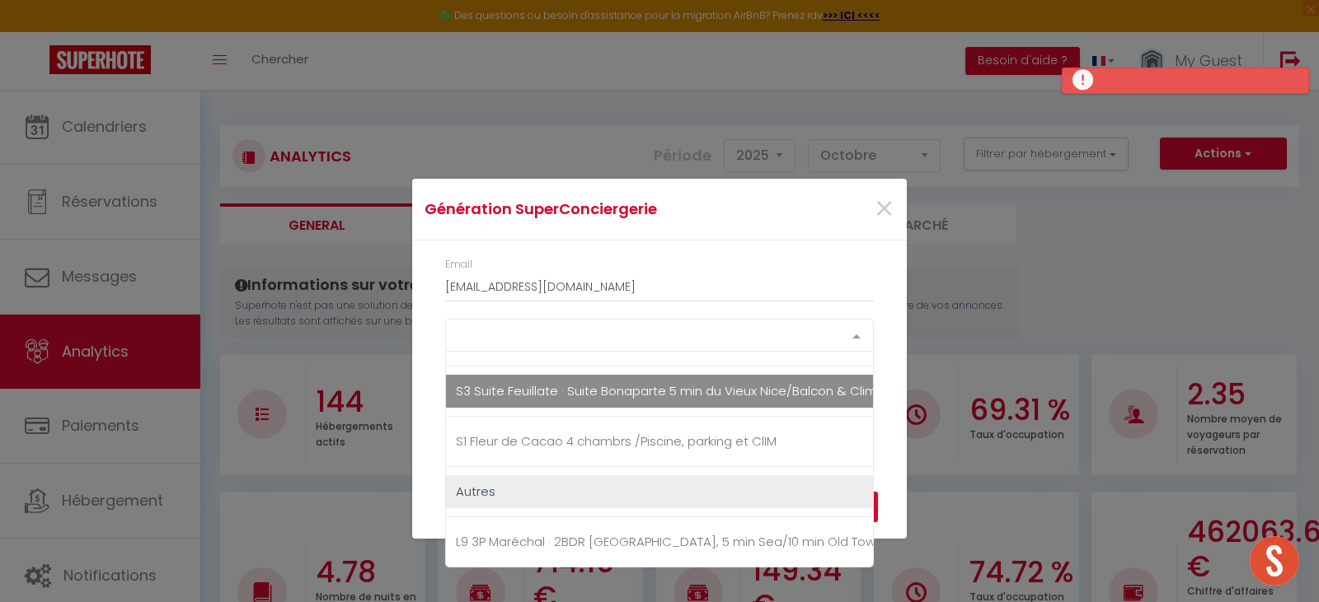
click at [567, 384] on span "S3 Suite Feuillate · Suite Bonaparte 5 min du Vieux Nice/Balcon & Clim" at bounding box center [666, 390] width 421 height 17
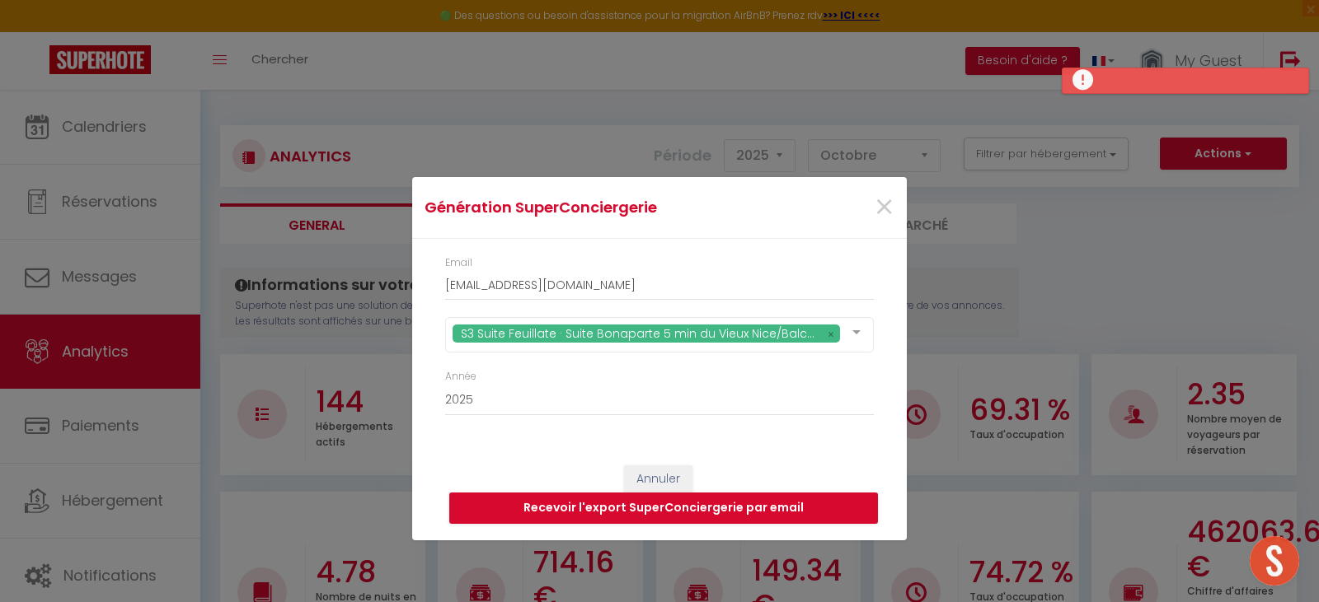
click at [758, 265] on div "Email [EMAIL_ADDRESS][DOMAIN_NAME]" at bounding box center [659, 277] width 429 height 45
click at [555, 511] on button "Recevoir l'export SuperConciergerie par email" at bounding box center [663, 508] width 429 height 31
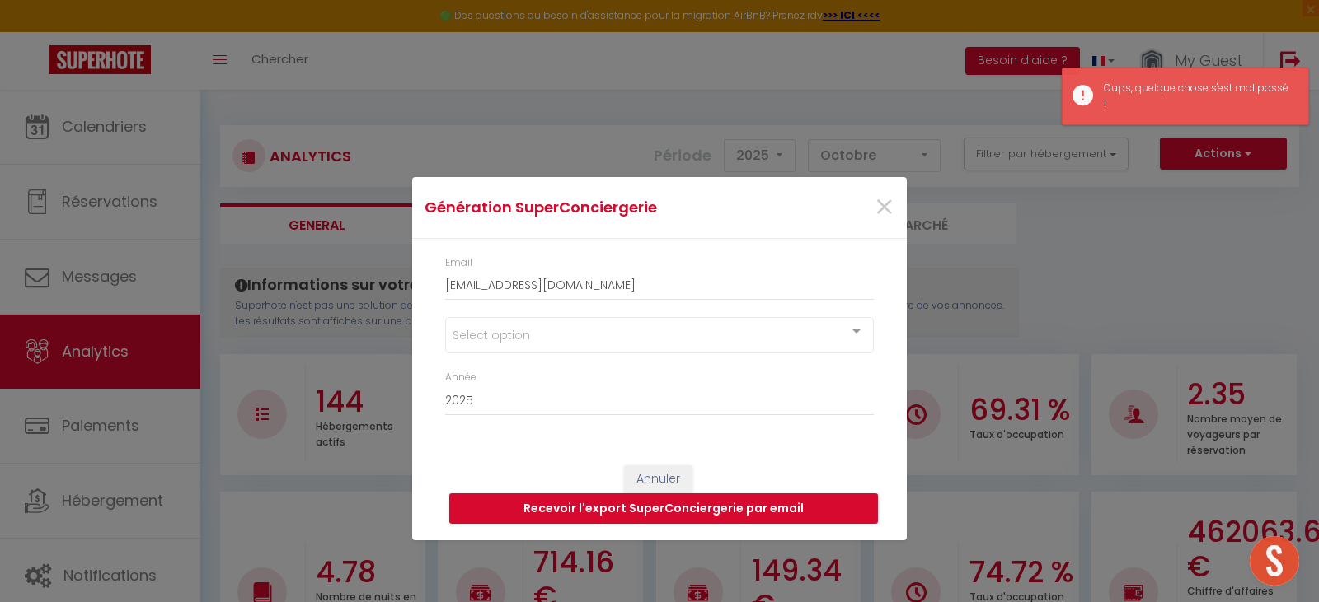
click at [553, 330] on div "Select option" at bounding box center [659, 335] width 429 height 36
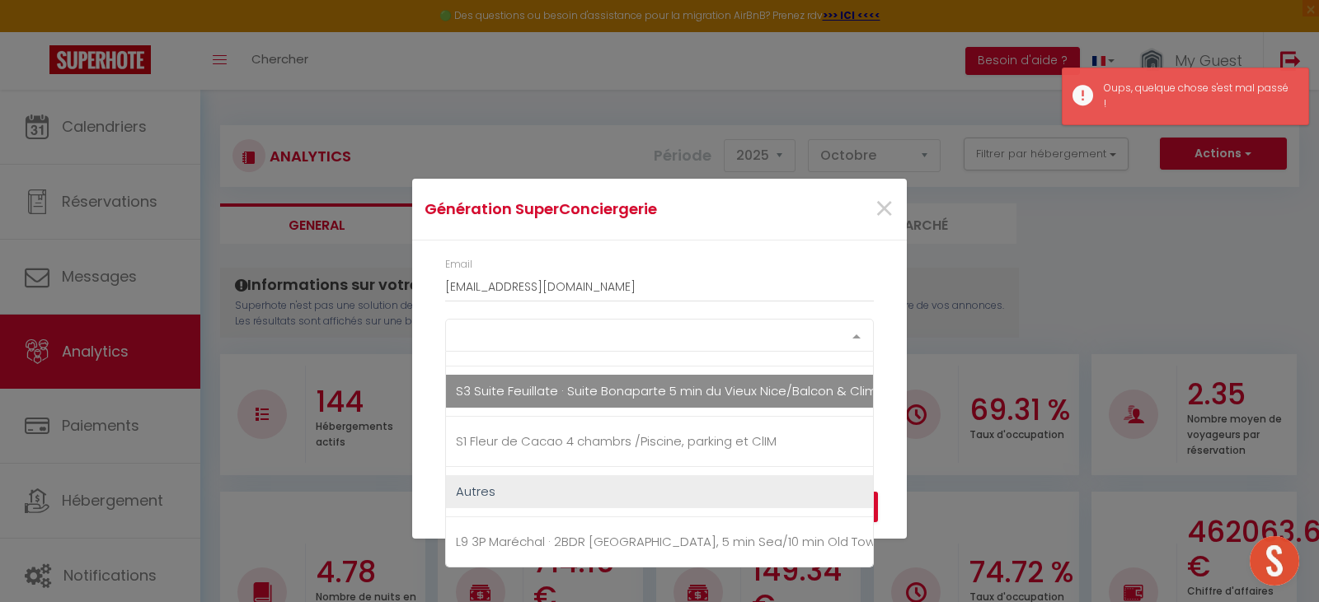
click at [516, 388] on span "S3 Suite Feuillate · Suite Bonaparte 5 min du Vieux Nice/Balcon & Clim" at bounding box center [788, 391] width 684 height 33
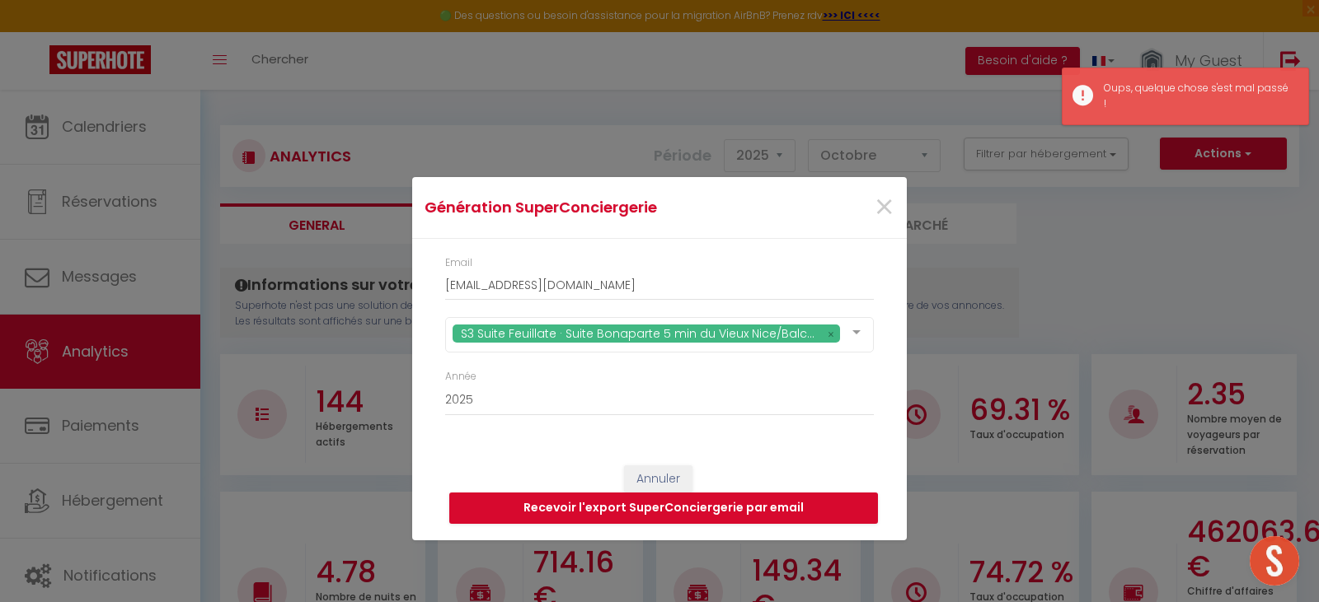
click at [424, 373] on div "Email [EMAIL_ADDRESS][DOMAIN_NAME] S3 Suite Feuillate · Suite Bonaparte 5 min d…" at bounding box center [659, 344] width 494 height 210
click at [520, 513] on button "Recevoir l'export SuperConciergerie par email" at bounding box center [663, 508] width 429 height 31
